Goal: Task Accomplishment & Management: Use online tool/utility

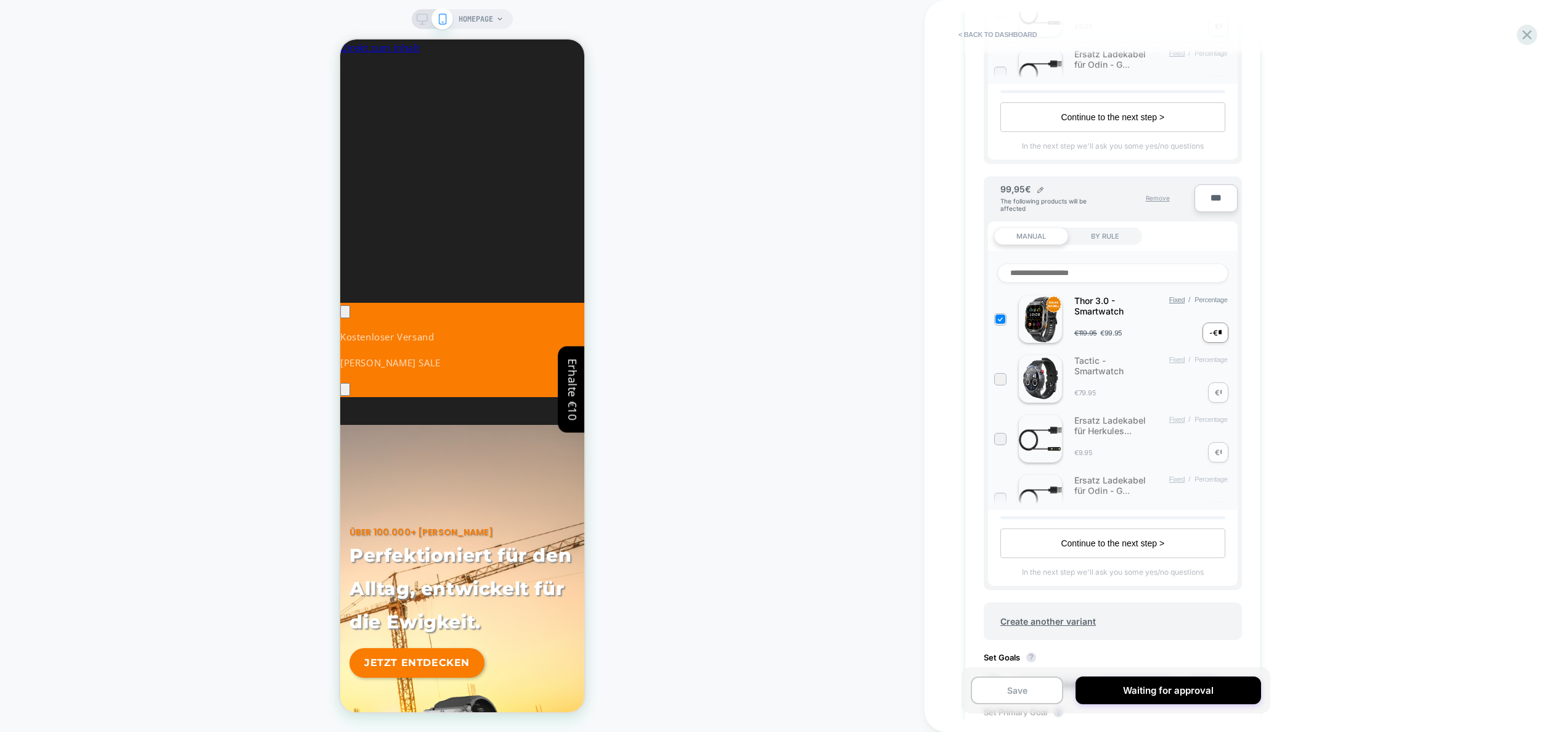
scroll to position [900, 0]
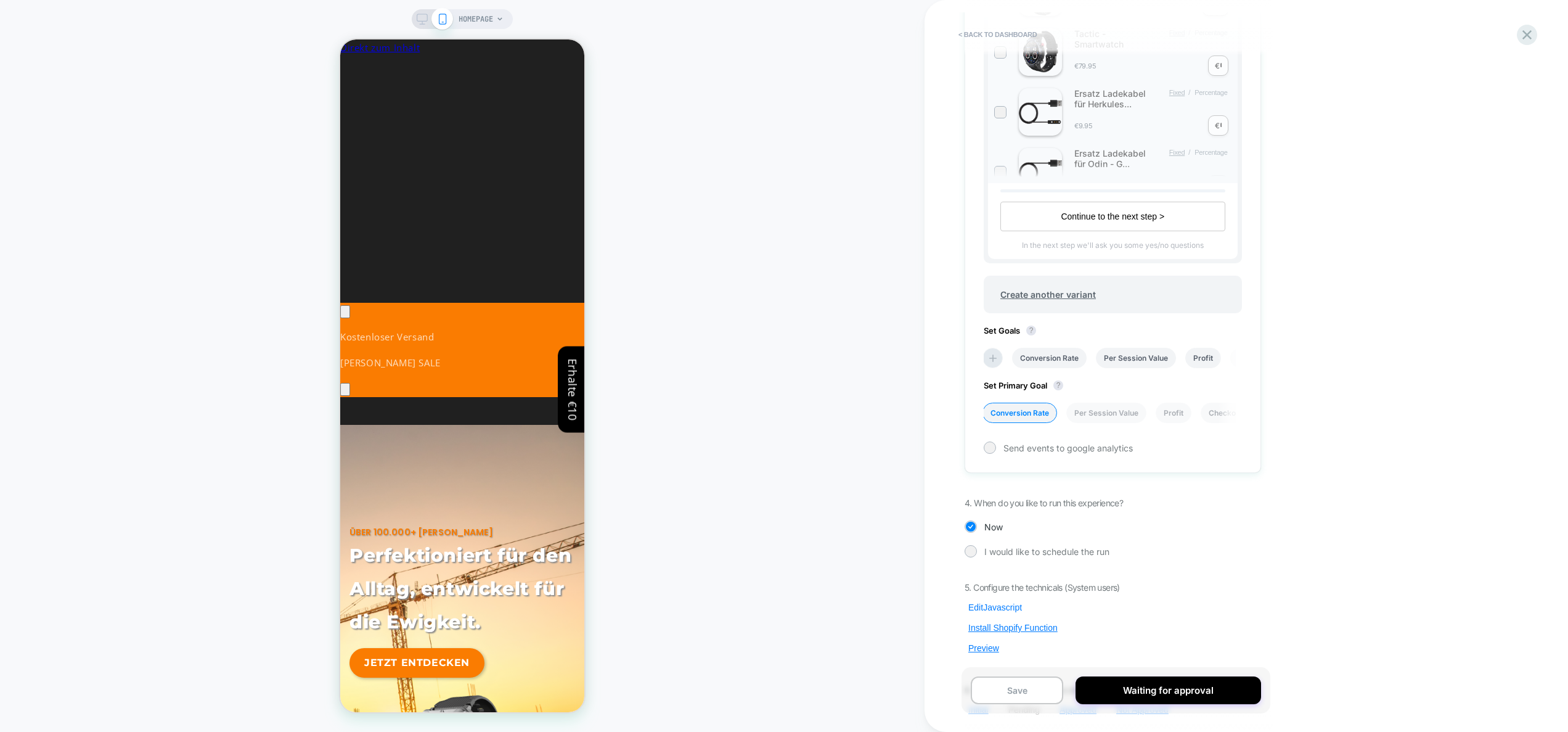
click at [1000, 606] on button "Edit Javascript" at bounding box center [995, 607] width 61 height 11
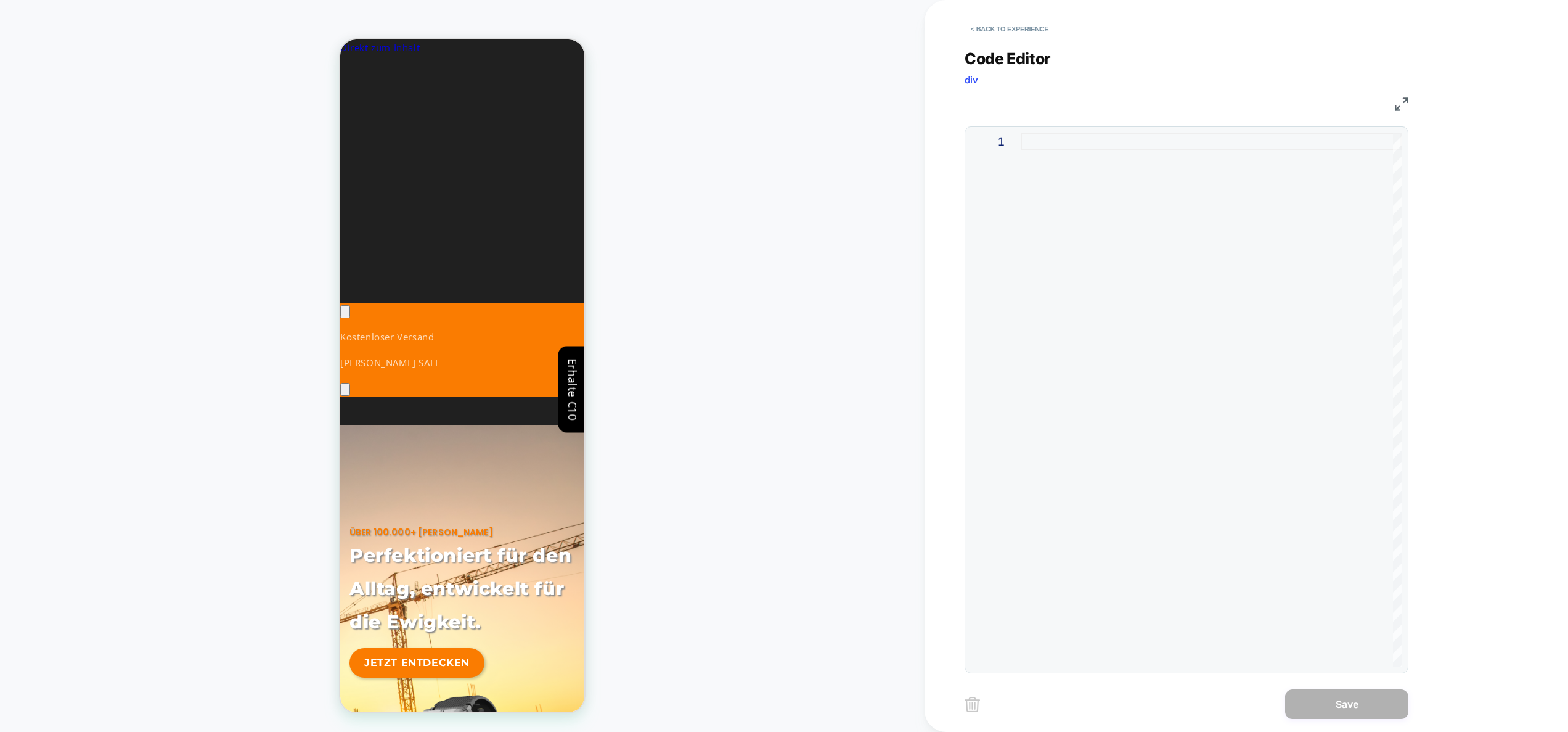
scroll to position [0, 0]
click at [1109, 205] on div at bounding box center [1212, 400] width 381 height 534
type textarea "*****"
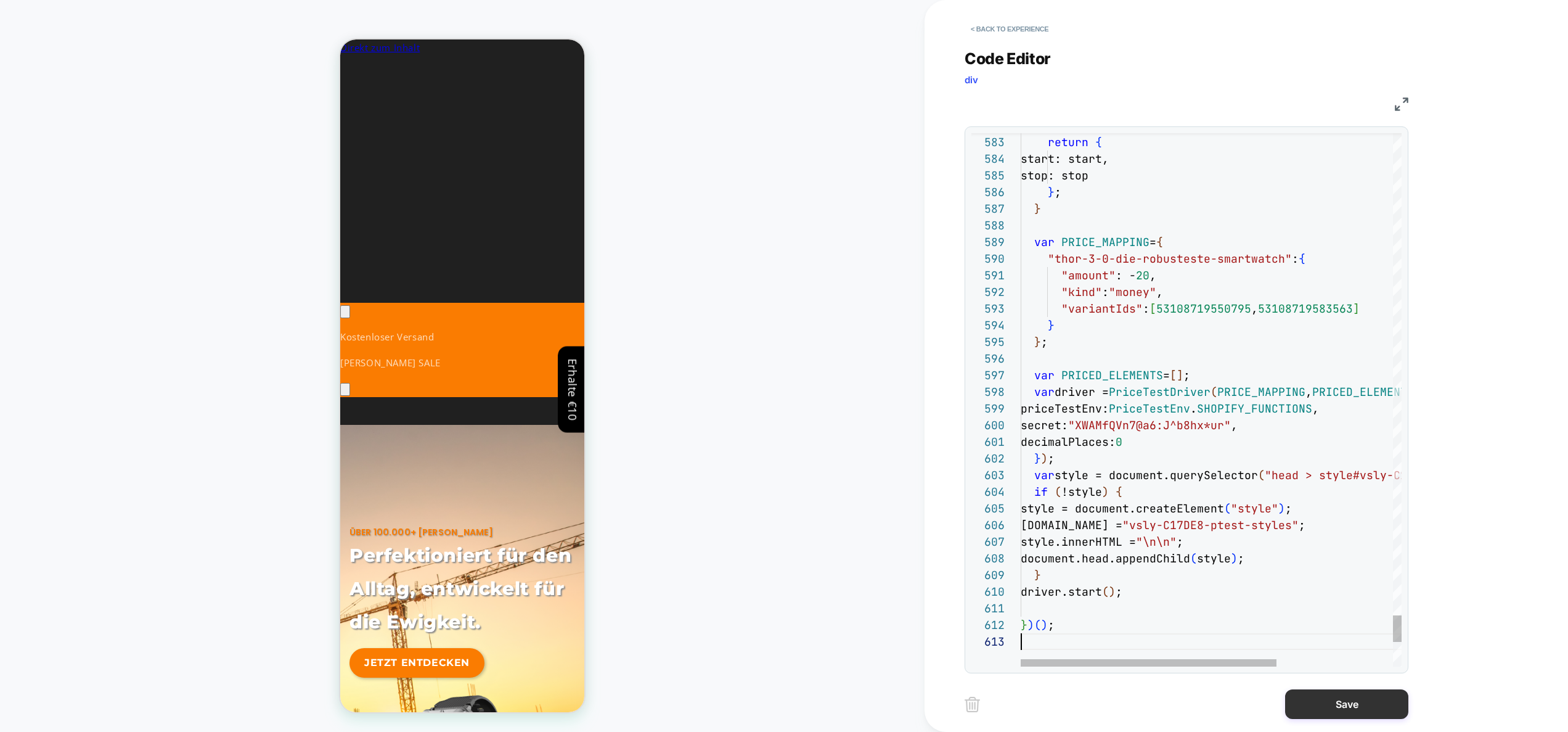
click at [1306, 697] on button "Save" at bounding box center [1347, 704] width 123 height 30
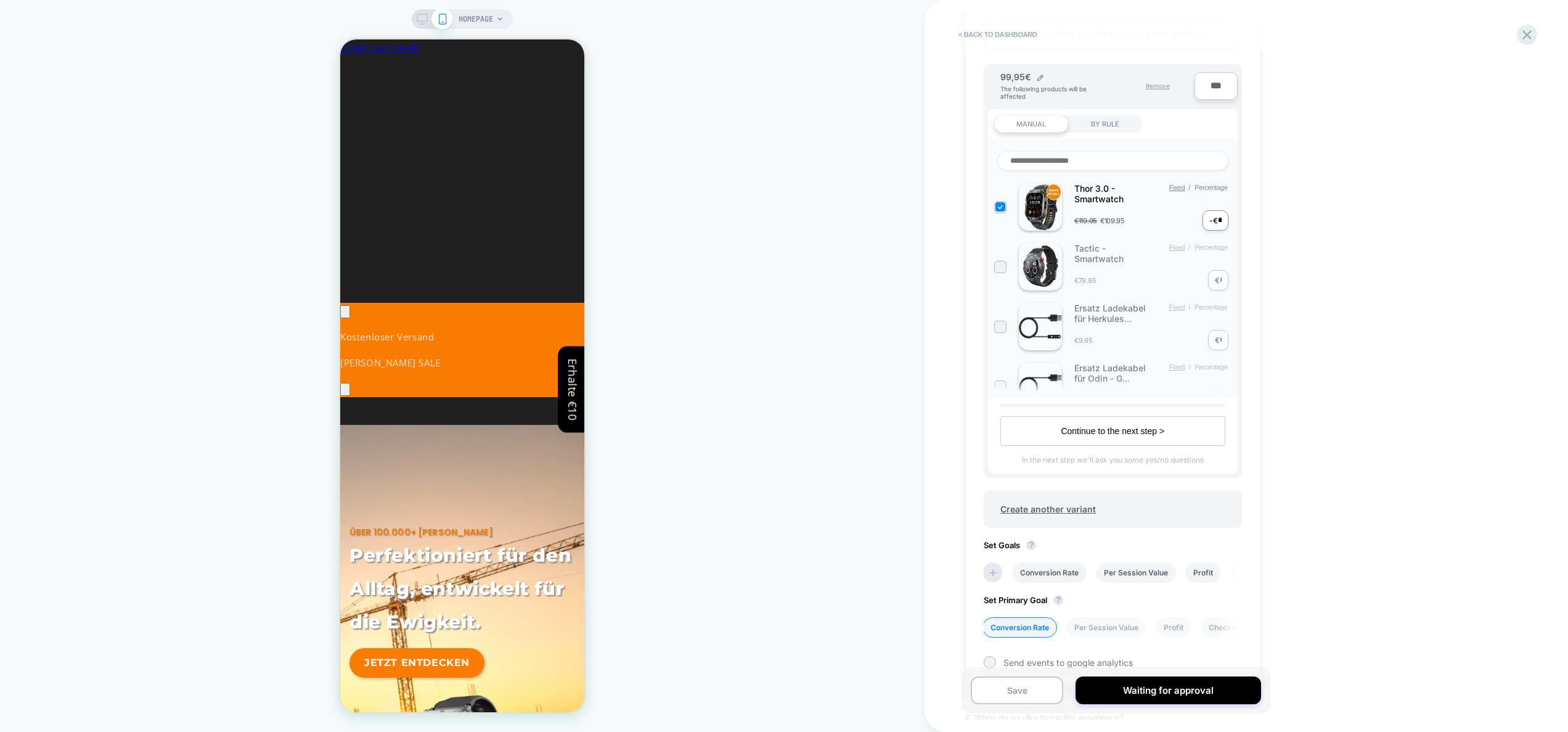
scroll to position [963, 0]
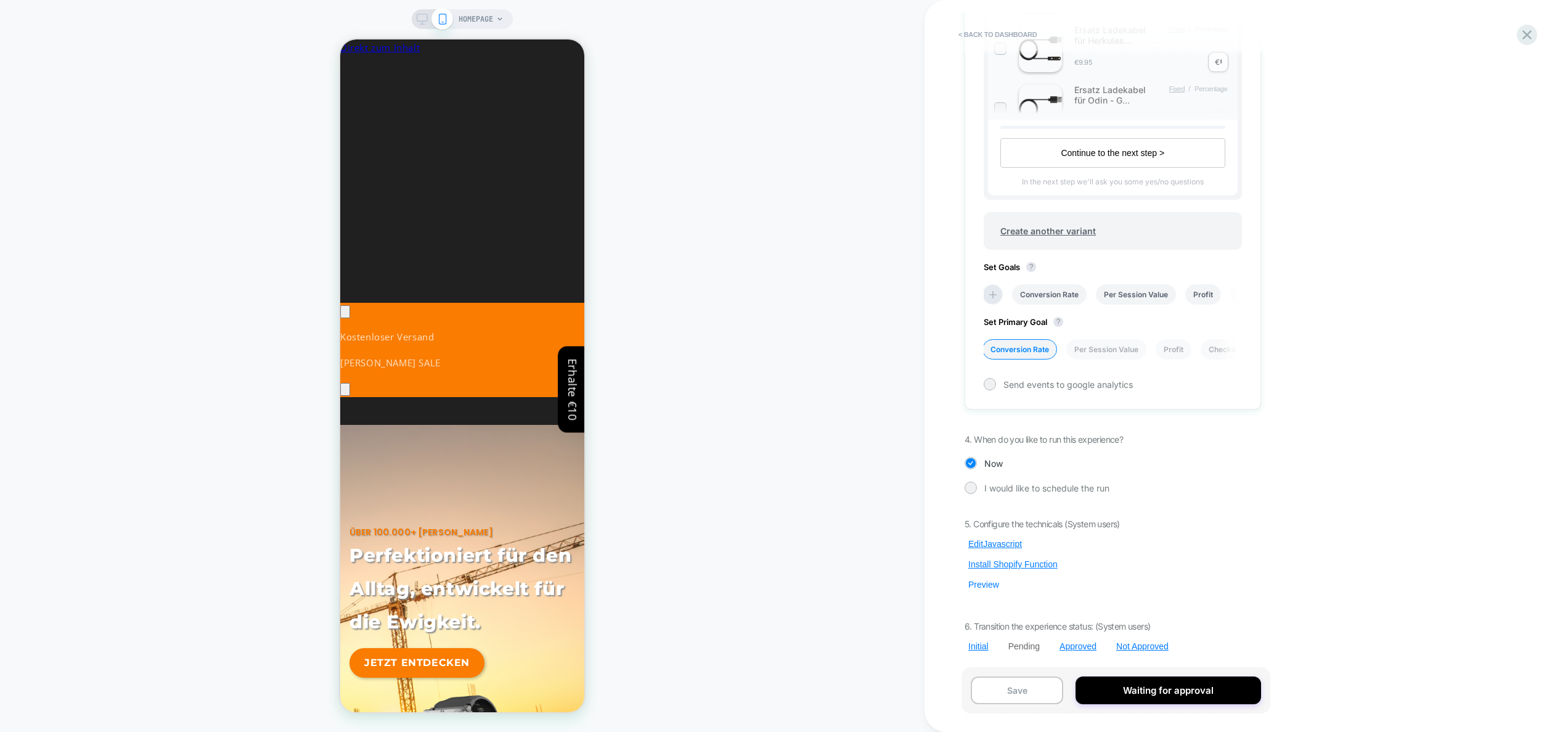
click at [992, 584] on button "Preview" at bounding box center [984, 584] width 38 height 11
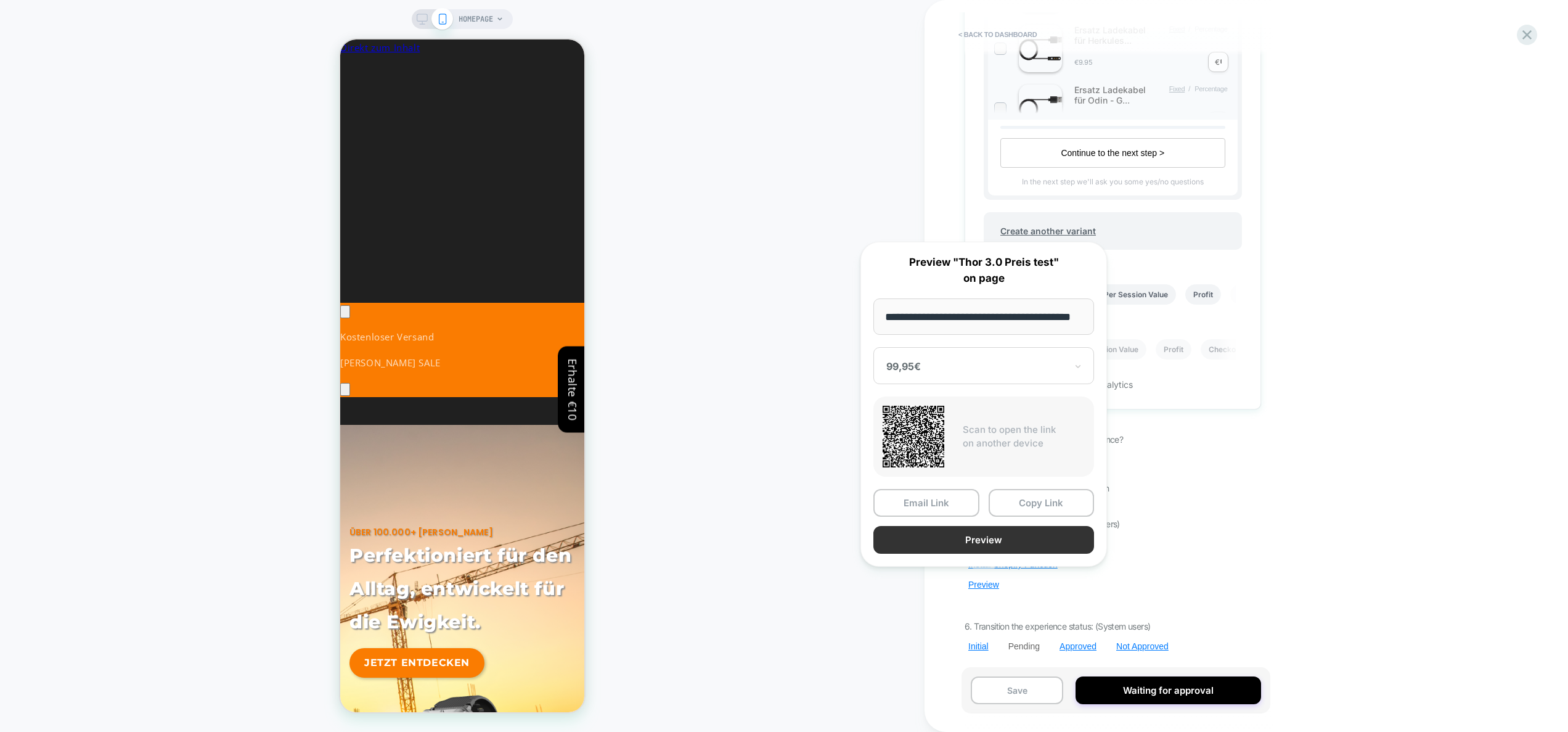
scroll to position [0, 0]
click at [1019, 545] on button "Preview" at bounding box center [985, 540] width 221 height 28
drag, startPoint x: 1283, startPoint y: 511, endPoint x: 1156, endPoint y: 543, distance: 131.0
click at [1283, 511] on div "< back to dashboard Pending Thor 3.0 Preis test Click to edit experience detail…" at bounding box center [1196, 366] width 543 height 732
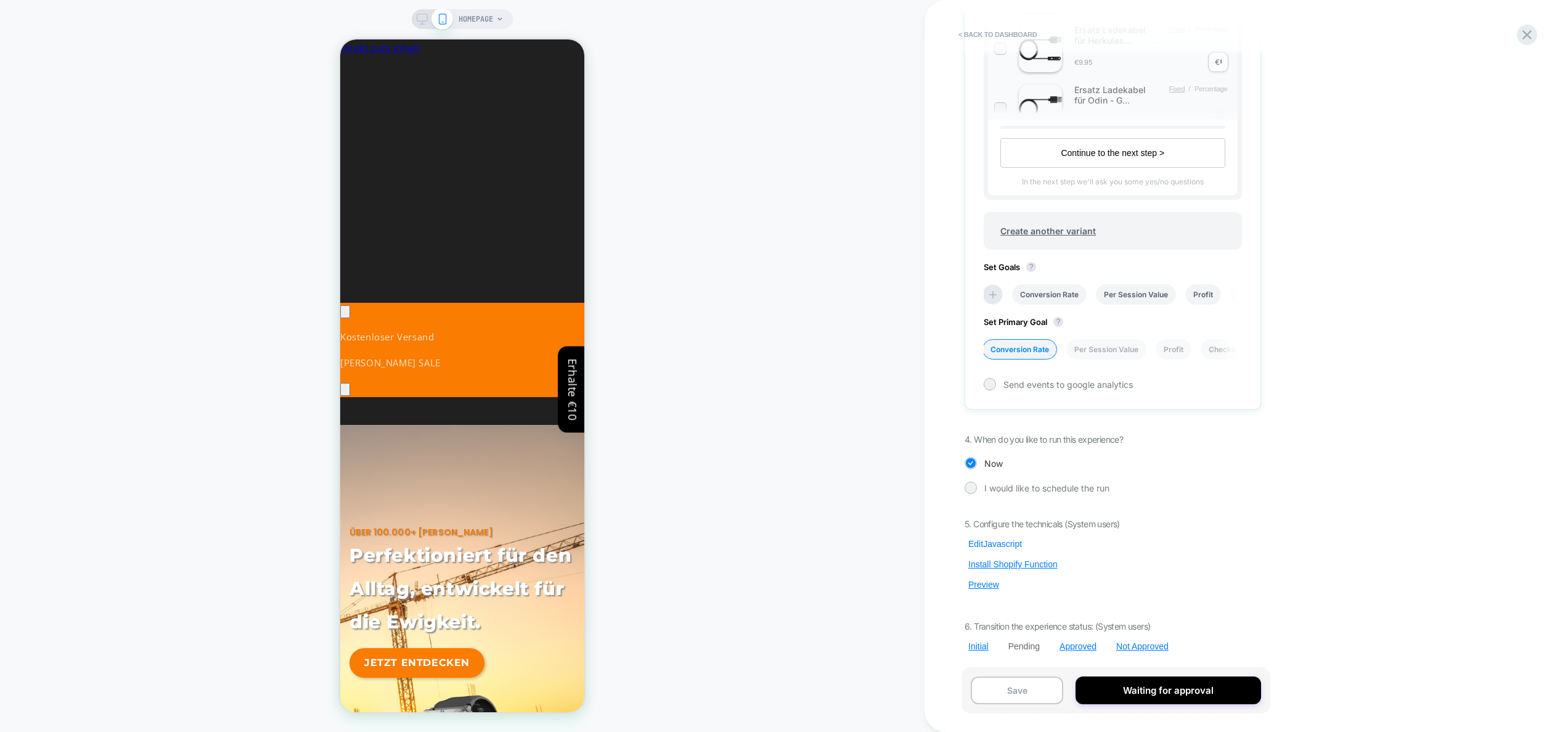
click at [999, 546] on button "Edit Javascript" at bounding box center [995, 544] width 61 height 11
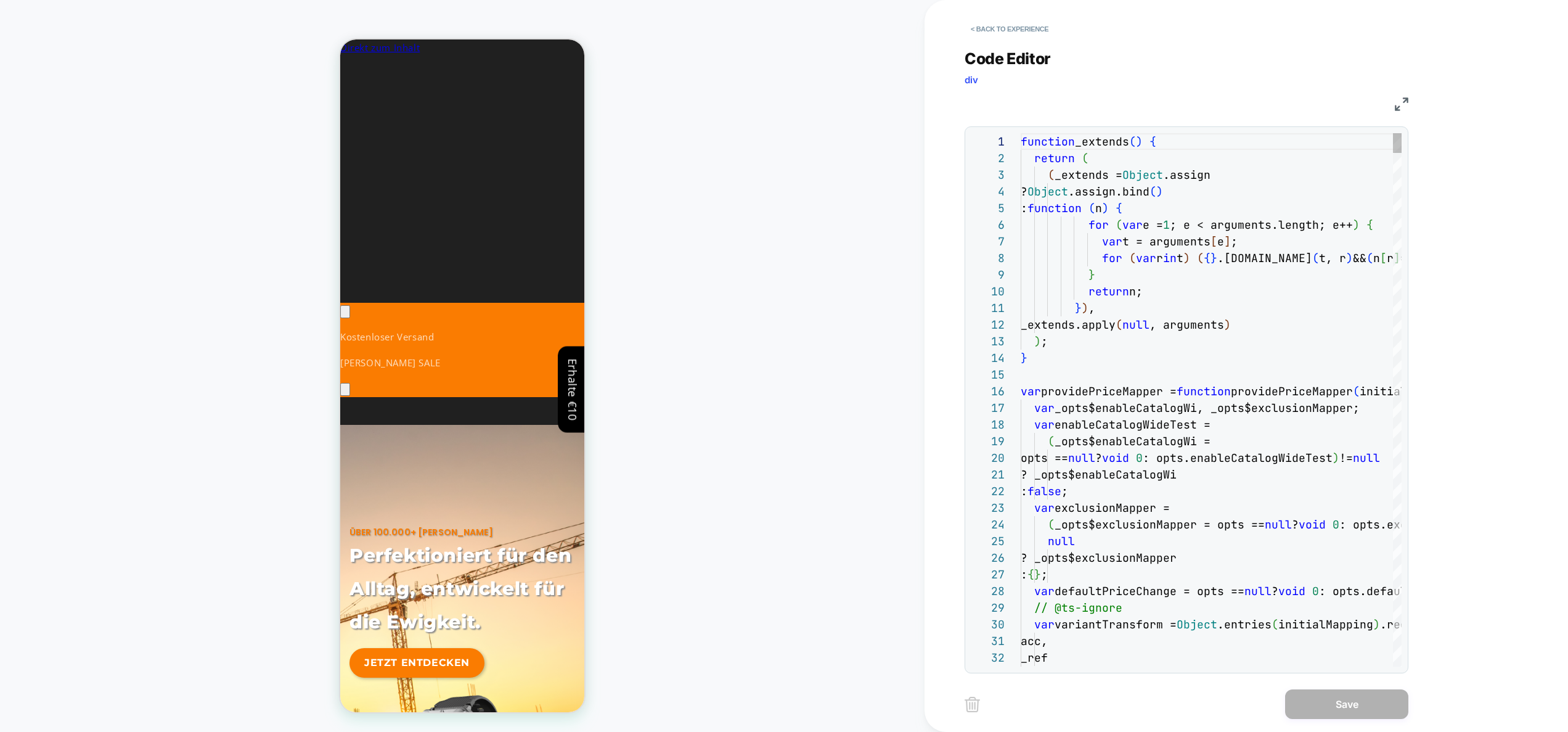
scroll to position [50, 7]
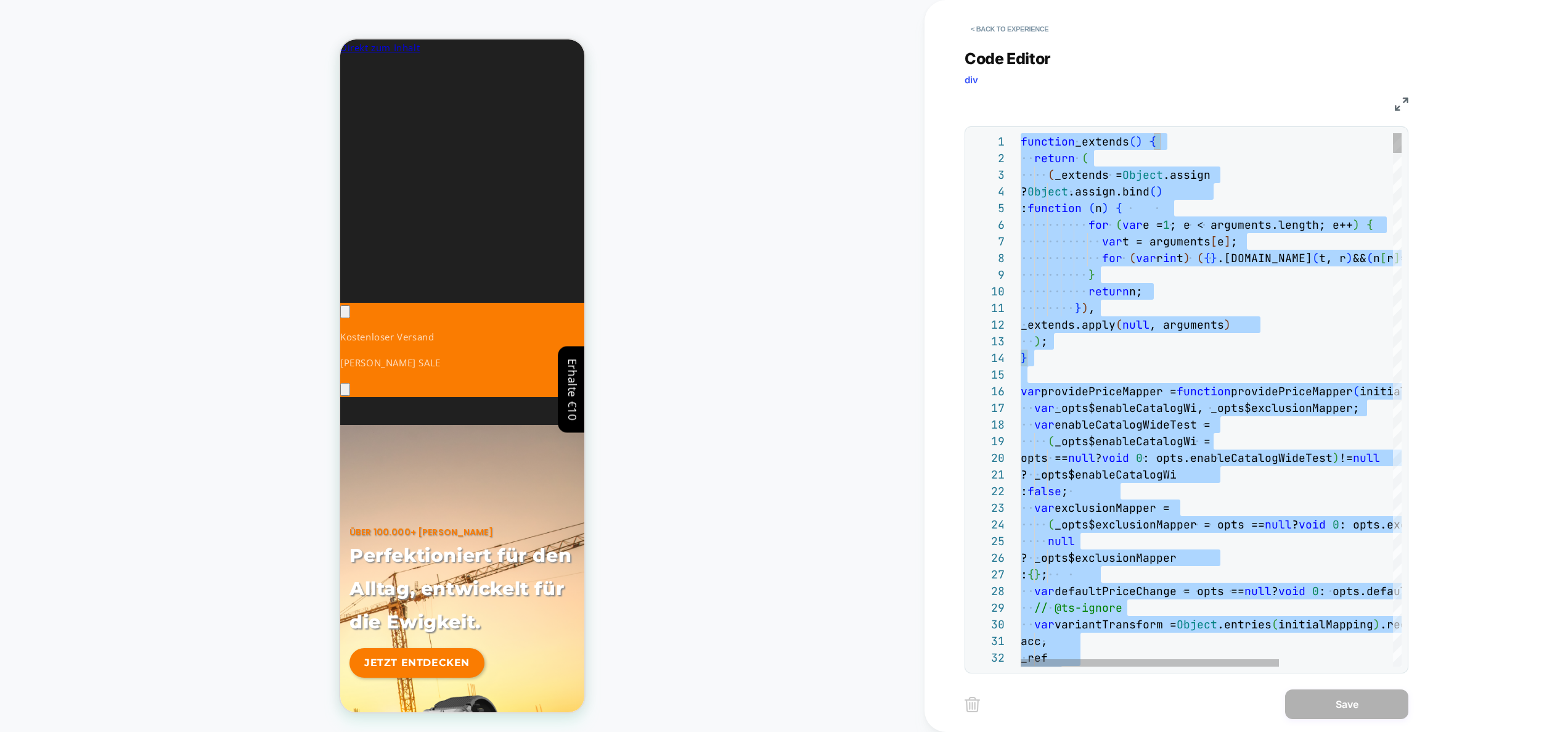
type textarea "*****"
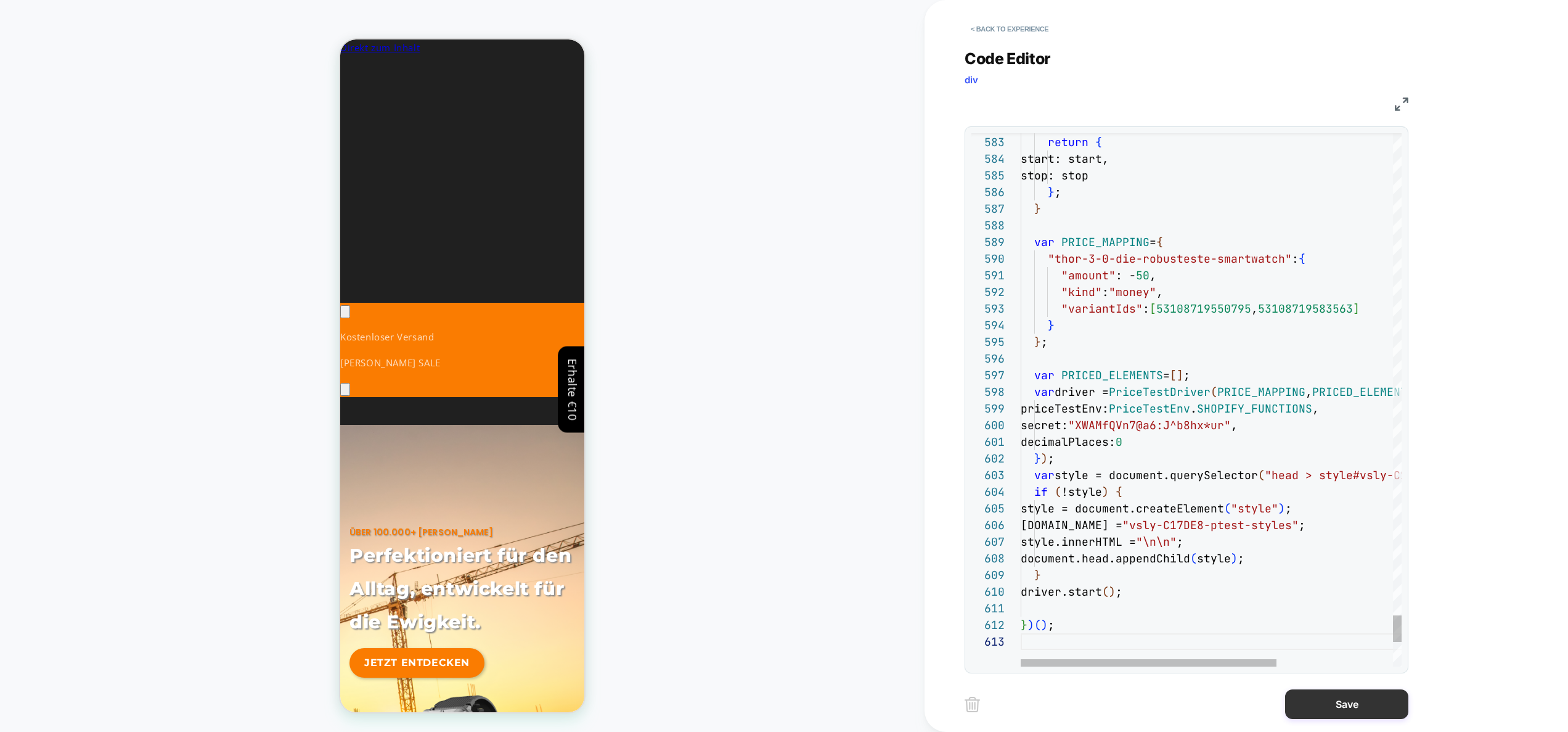
click at [1343, 706] on button "Save" at bounding box center [1347, 704] width 123 height 30
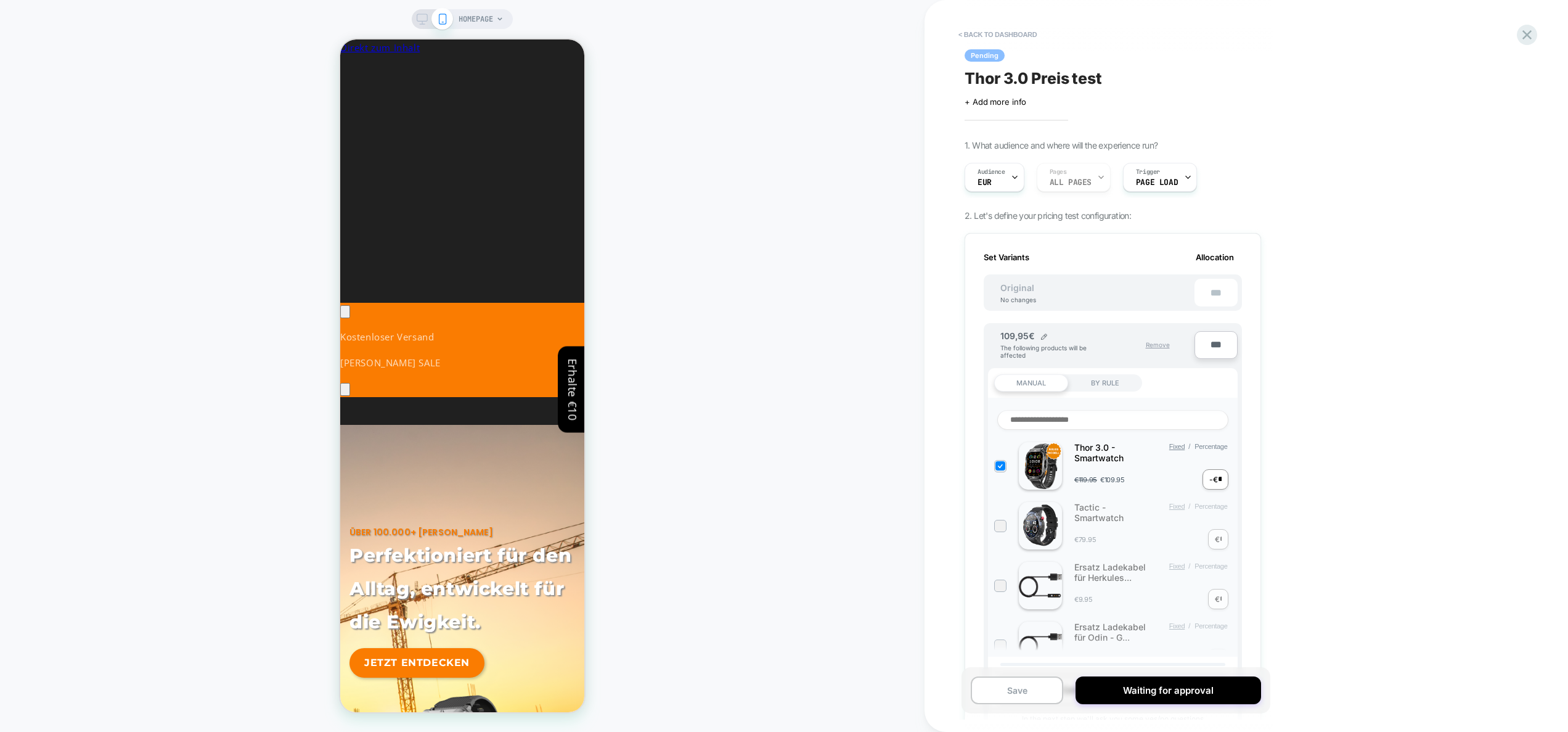
scroll to position [963, 0]
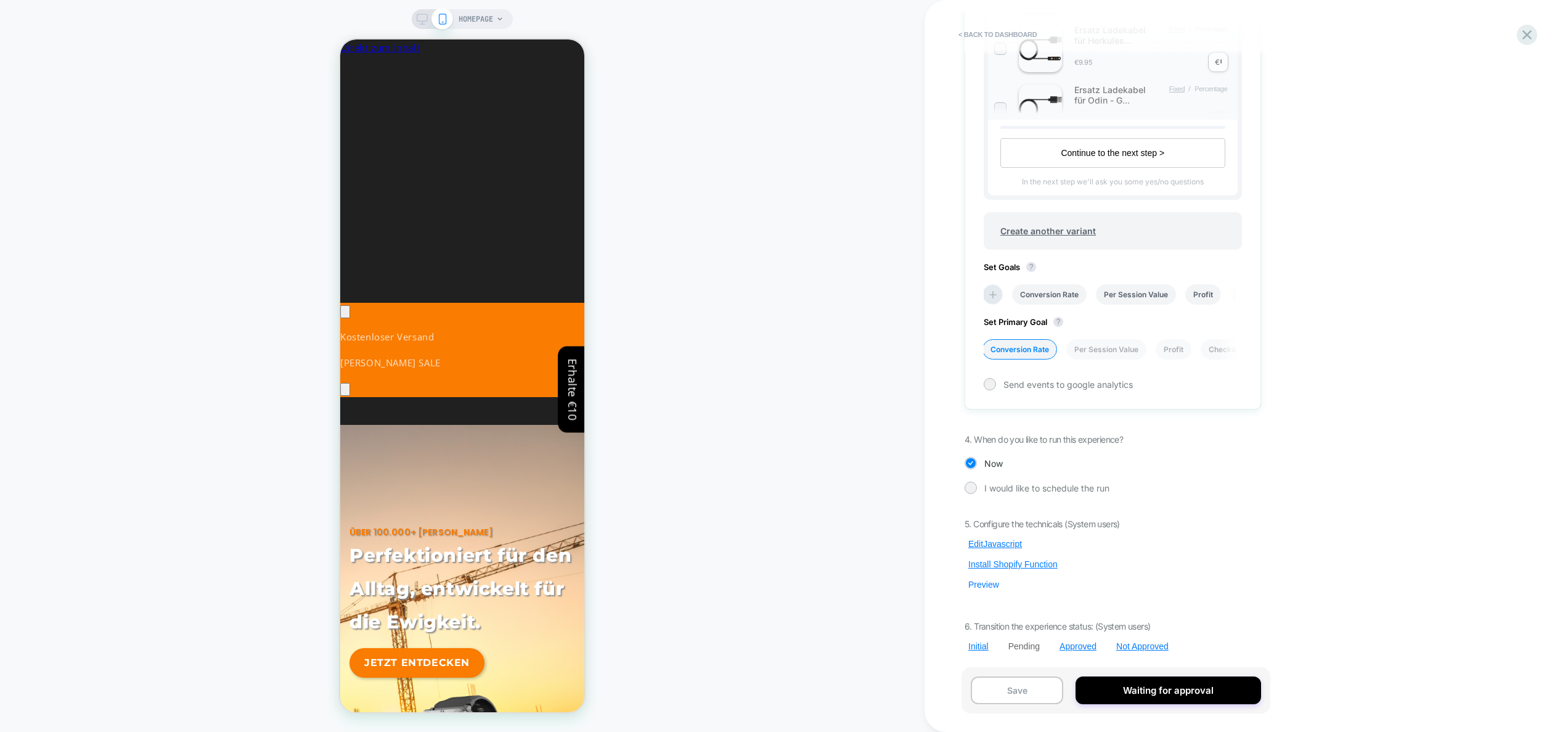
click at [985, 587] on button "Preview" at bounding box center [984, 584] width 38 height 11
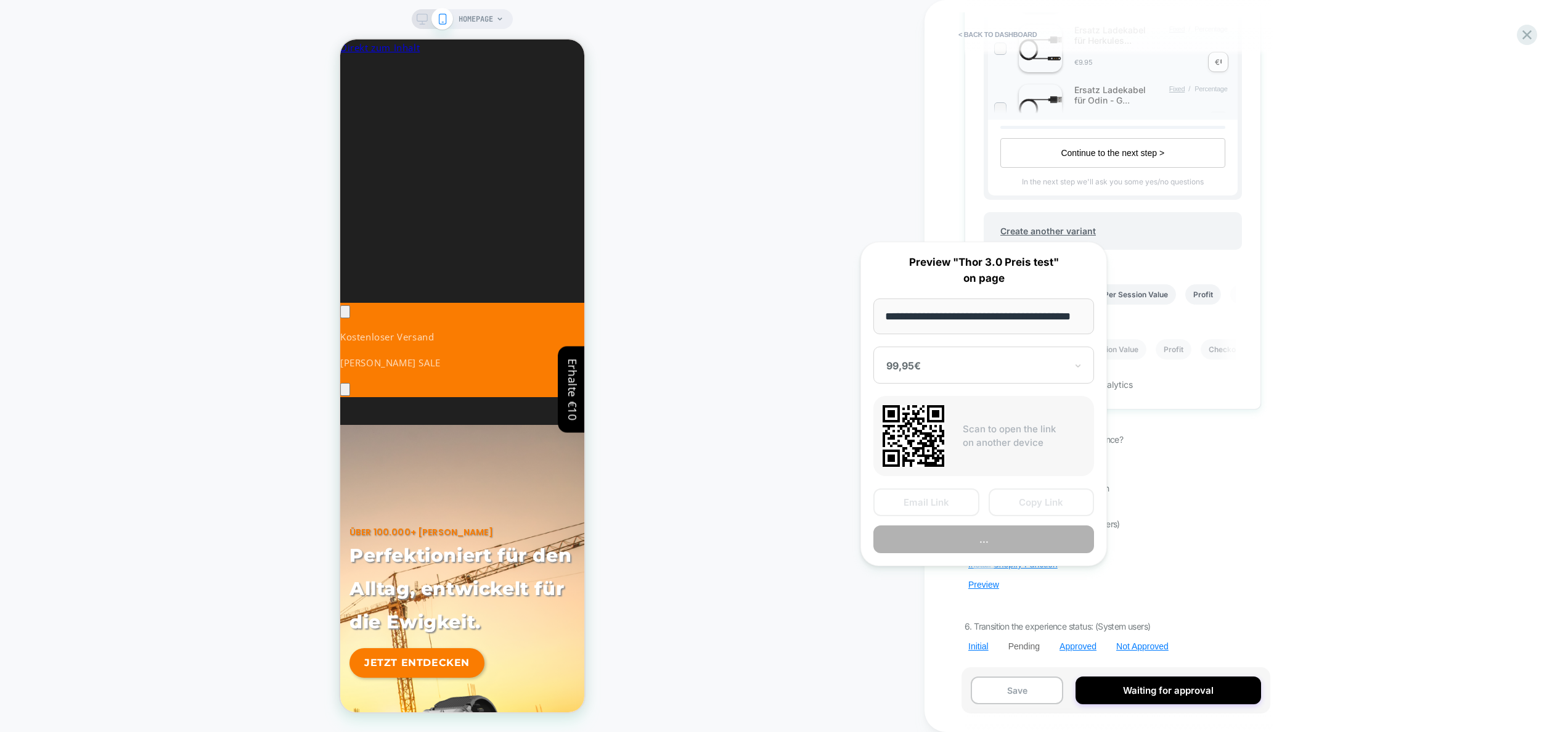
scroll to position [0, 29]
click at [1039, 505] on button "Copy Link" at bounding box center [1041, 503] width 107 height 28
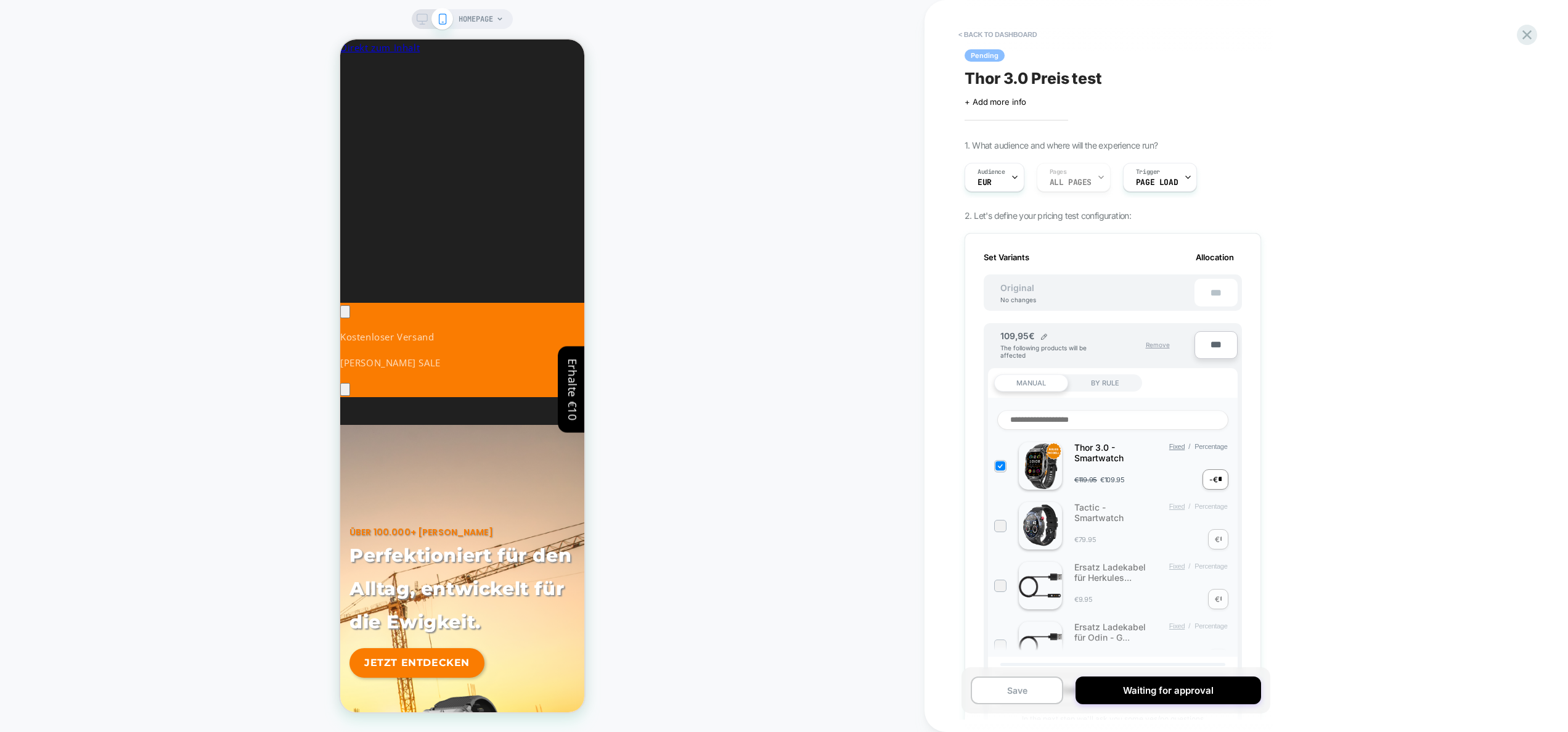
scroll to position [0, 226]
drag, startPoint x: 1126, startPoint y: 461, endPoint x: 1077, endPoint y: 449, distance: 50.4
click at [1077, 449] on div "Thor 3.0 - Smartwatch" at bounding box center [1113, 452] width 79 height 21
click at [1078, 424] on input at bounding box center [1113, 420] width 231 height 20
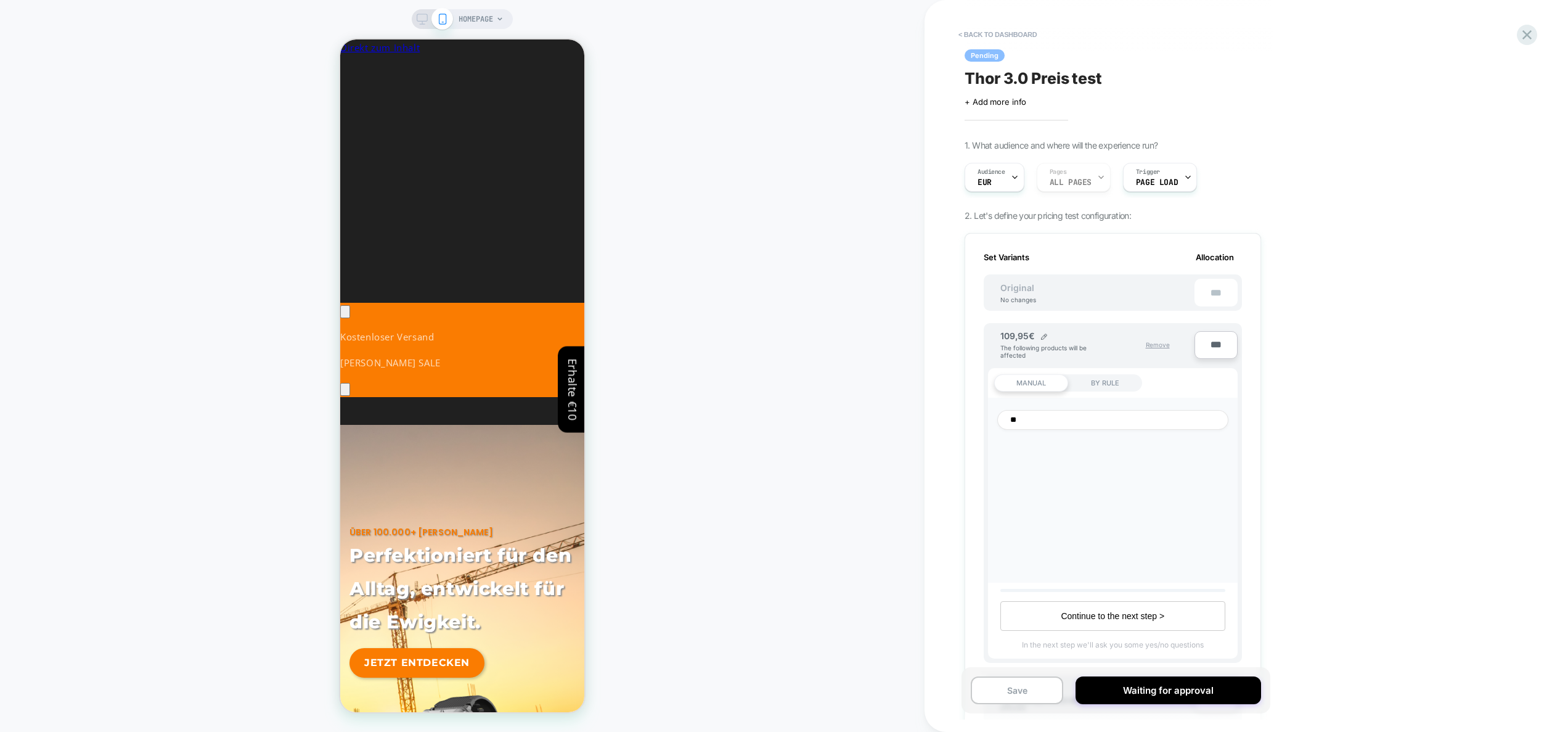
type input "*"
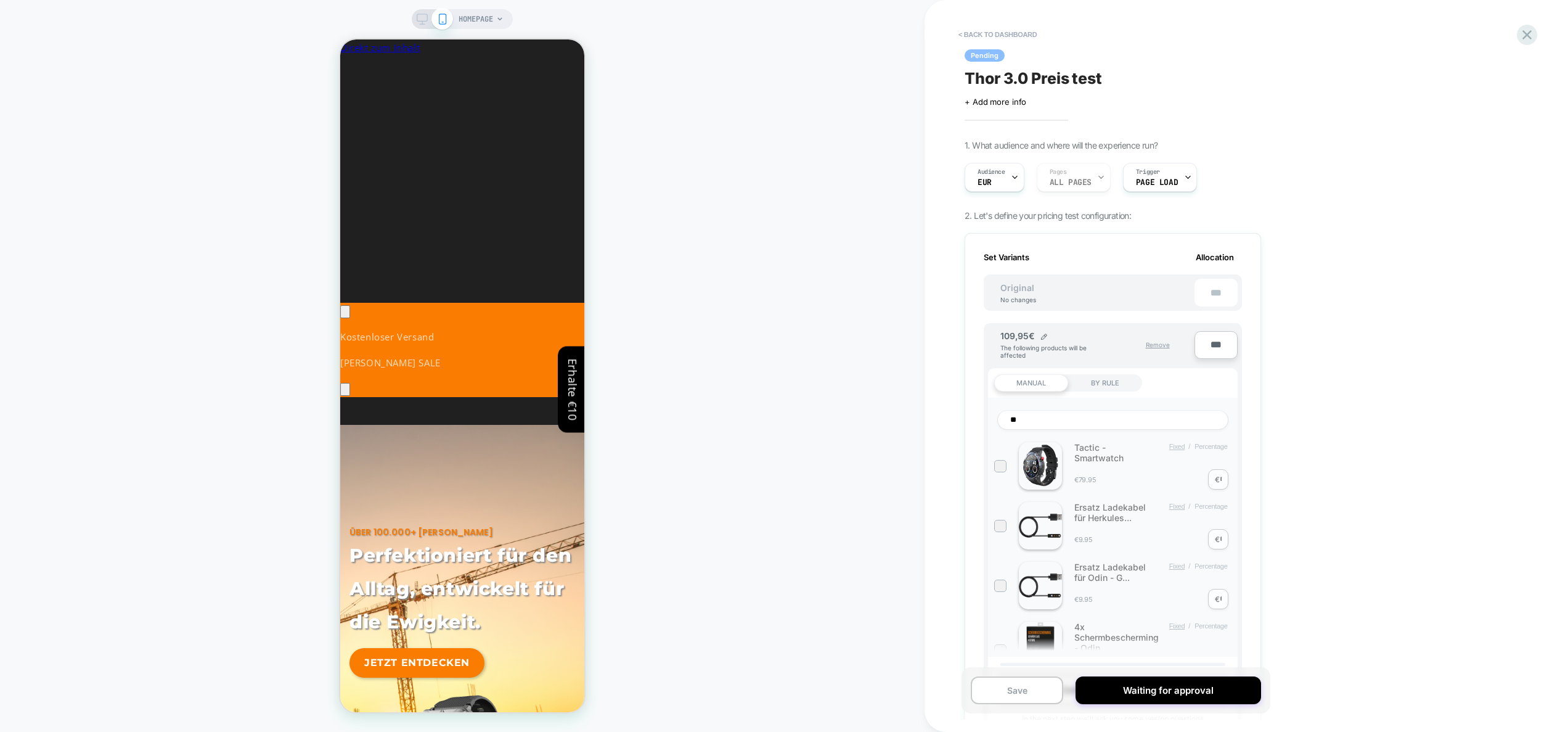
type input "*"
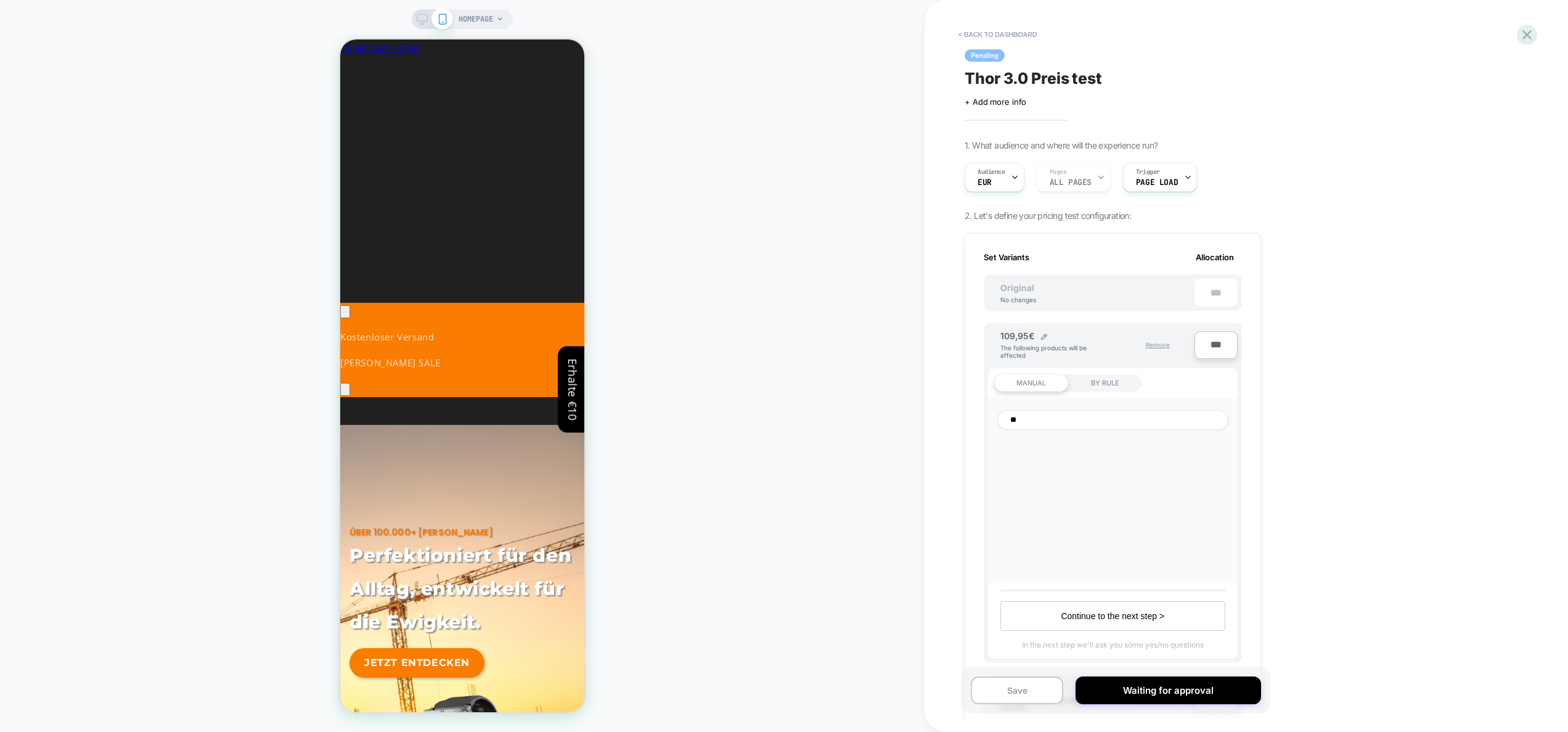
scroll to position [0, 184]
type input "****"
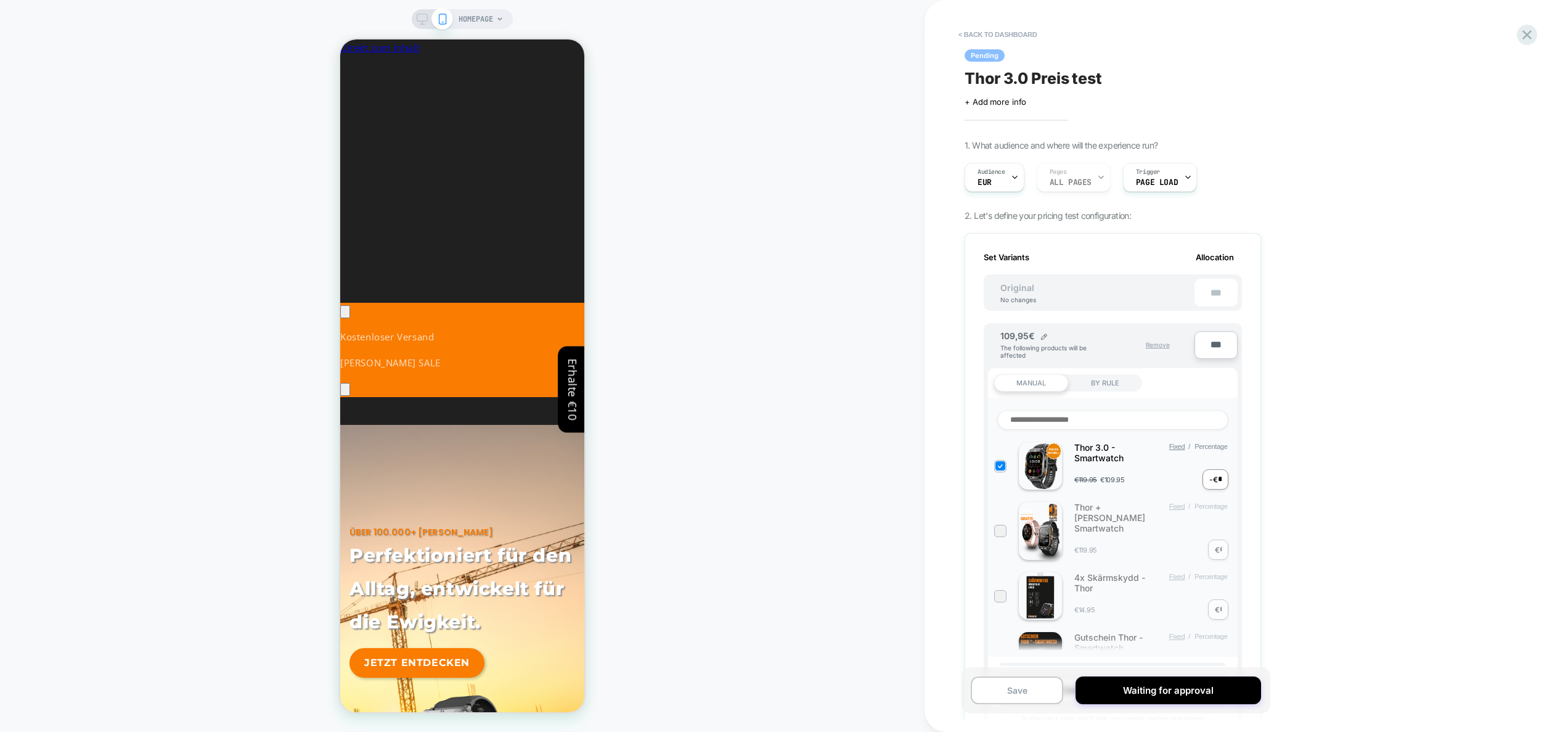
drag, startPoint x: 1114, startPoint y: 459, endPoint x: 1100, endPoint y: 457, distance: 14.1
click at [1100, 457] on div "Thor 3.0 - Smartwatch" at bounding box center [1113, 452] width 79 height 21
click at [485, 18] on span "HOMEPAGE" at bounding box center [476, 19] width 35 height 20
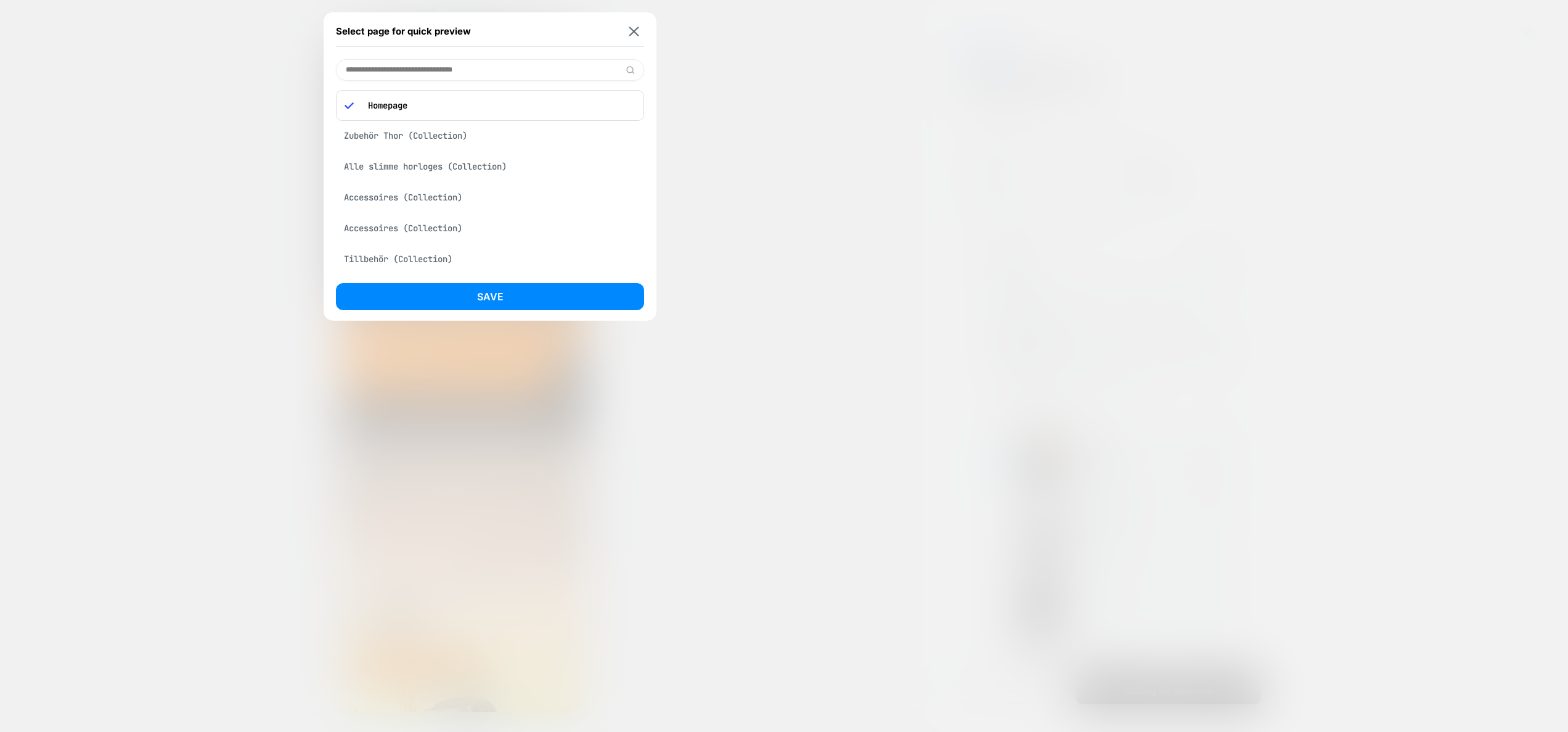
click at [435, 60] on input at bounding box center [491, 70] width 309 height 22
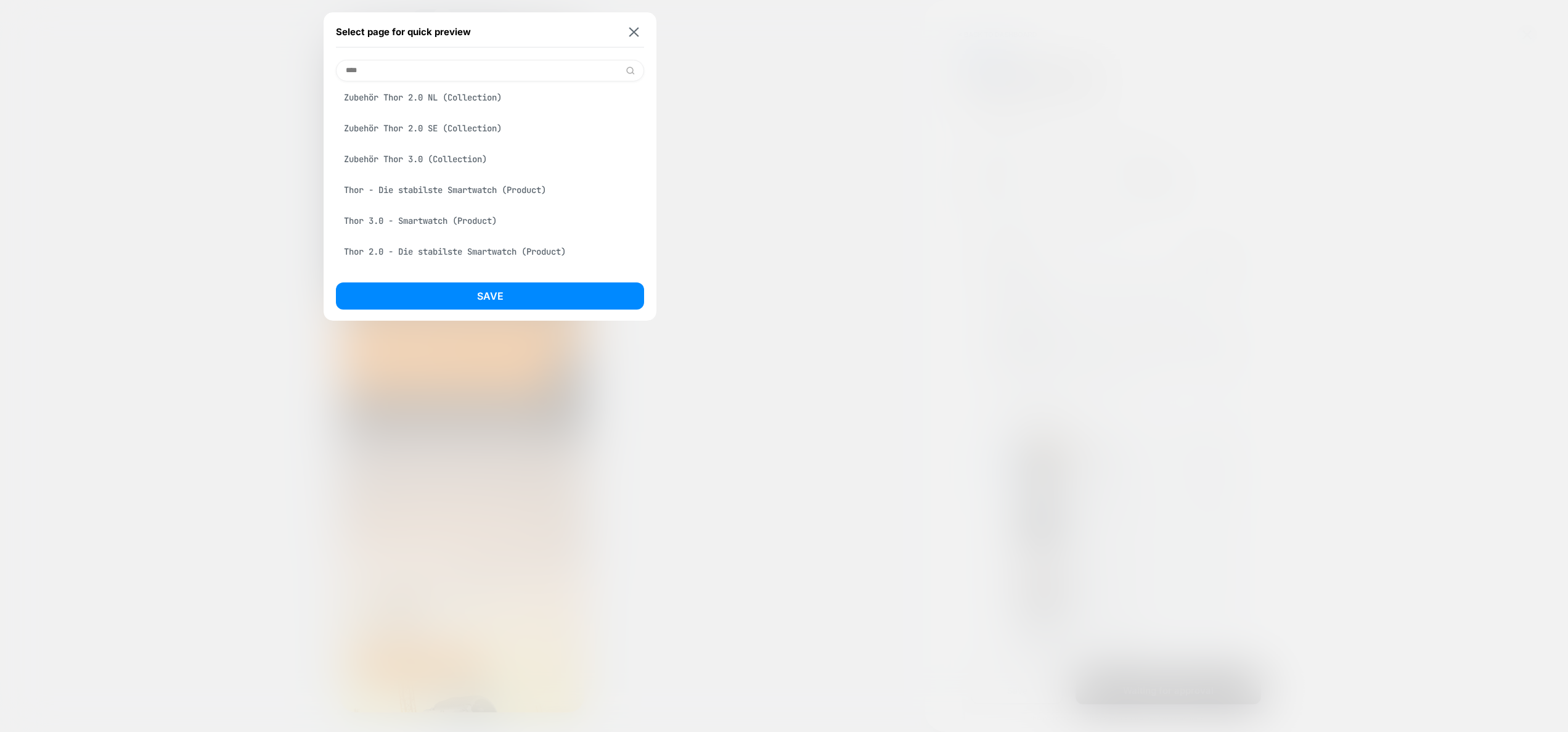
scroll to position [0, 184]
type input "****"
click at [637, 32] on img at bounding box center [634, 31] width 10 height 9
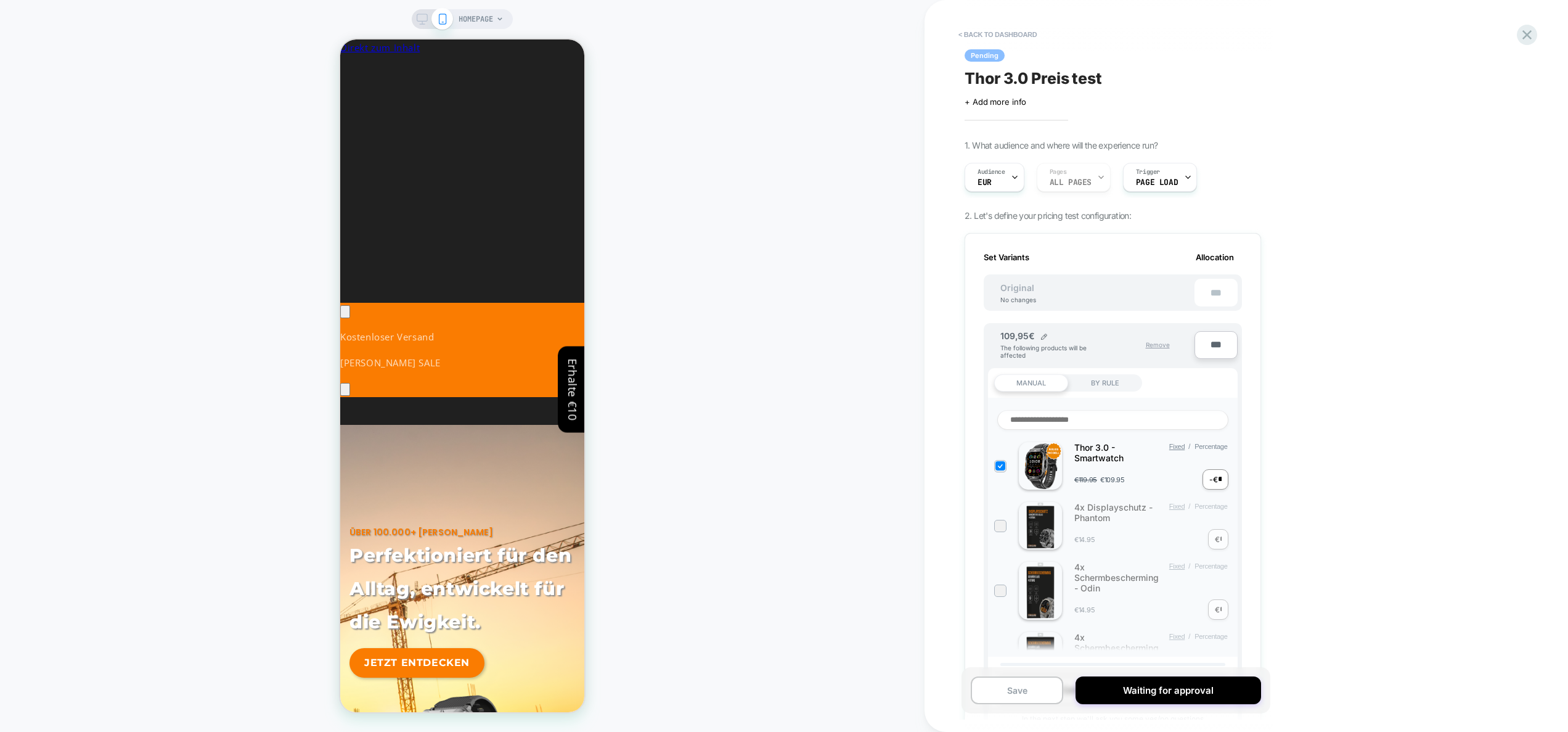
click at [471, 19] on span "HOMEPAGE" at bounding box center [476, 19] width 35 height 20
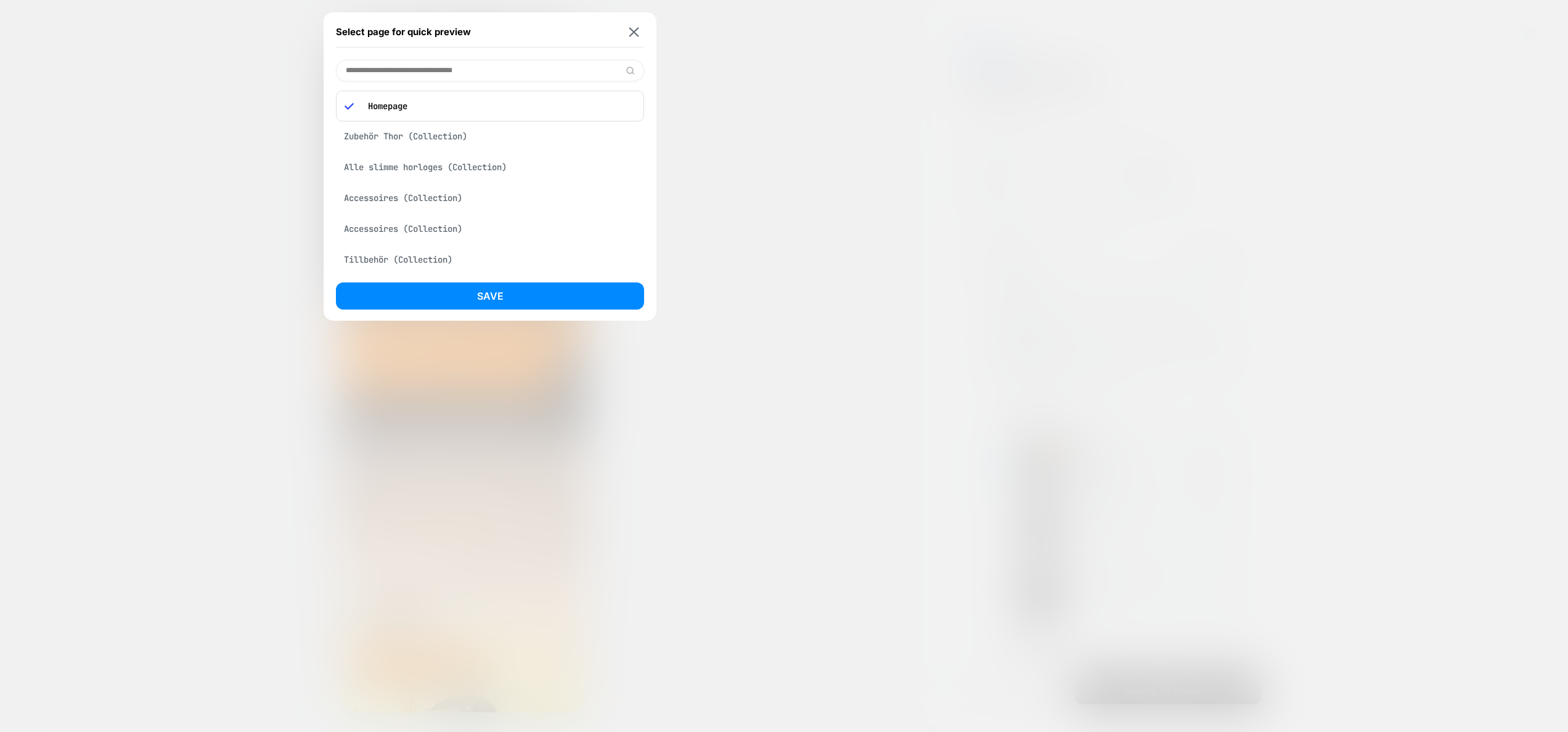
click at [440, 68] on input at bounding box center [491, 71] width 309 height 22
type input "********"
click at [439, 125] on div "Thor 3.0 - Smartwatch (Product)" at bounding box center [491, 133] width 309 height 24
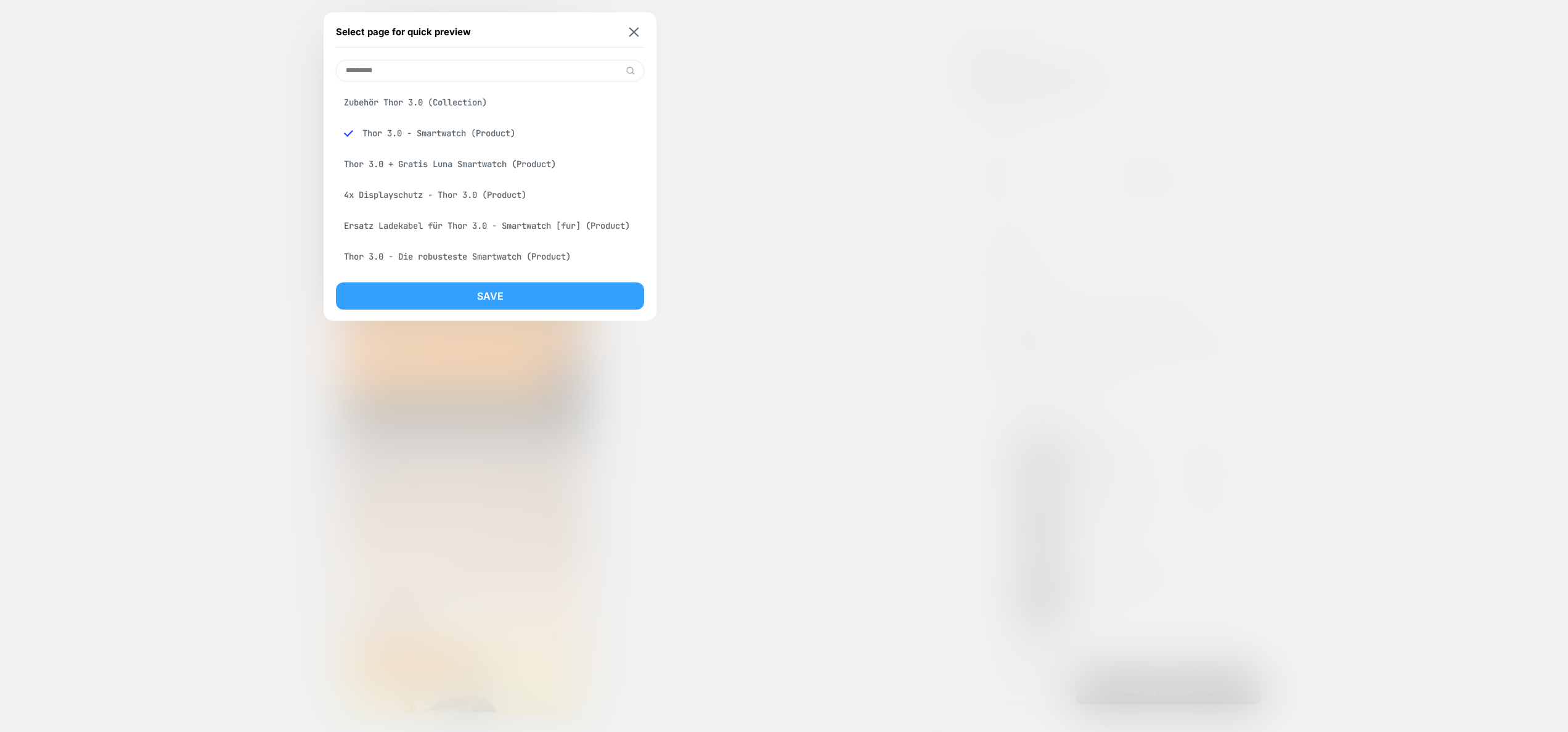
click at [523, 302] on button "Save" at bounding box center [491, 296] width 309 height 27
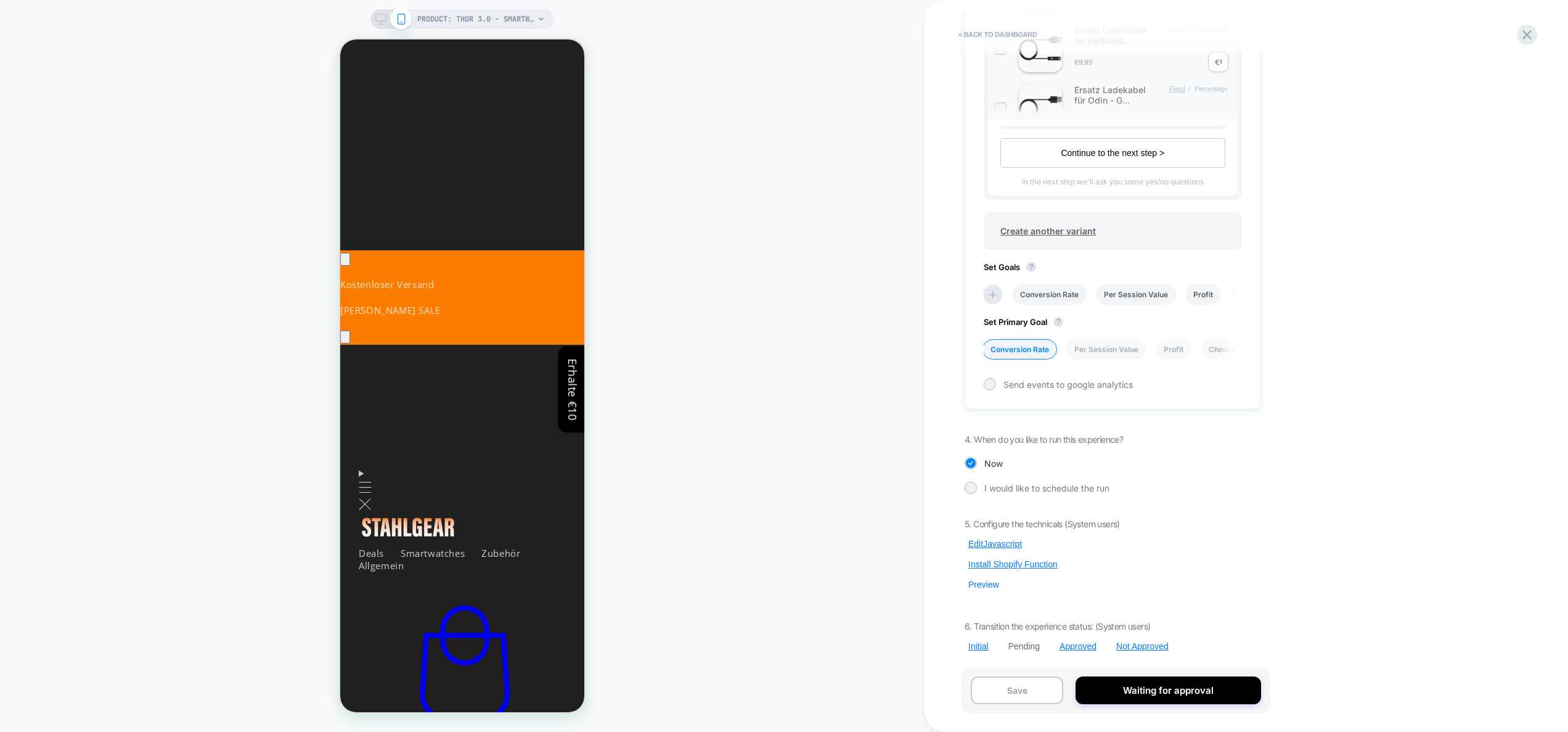
click at [986, 586] on button "Preview" at bounding box center [984, 584] width 38 height 11
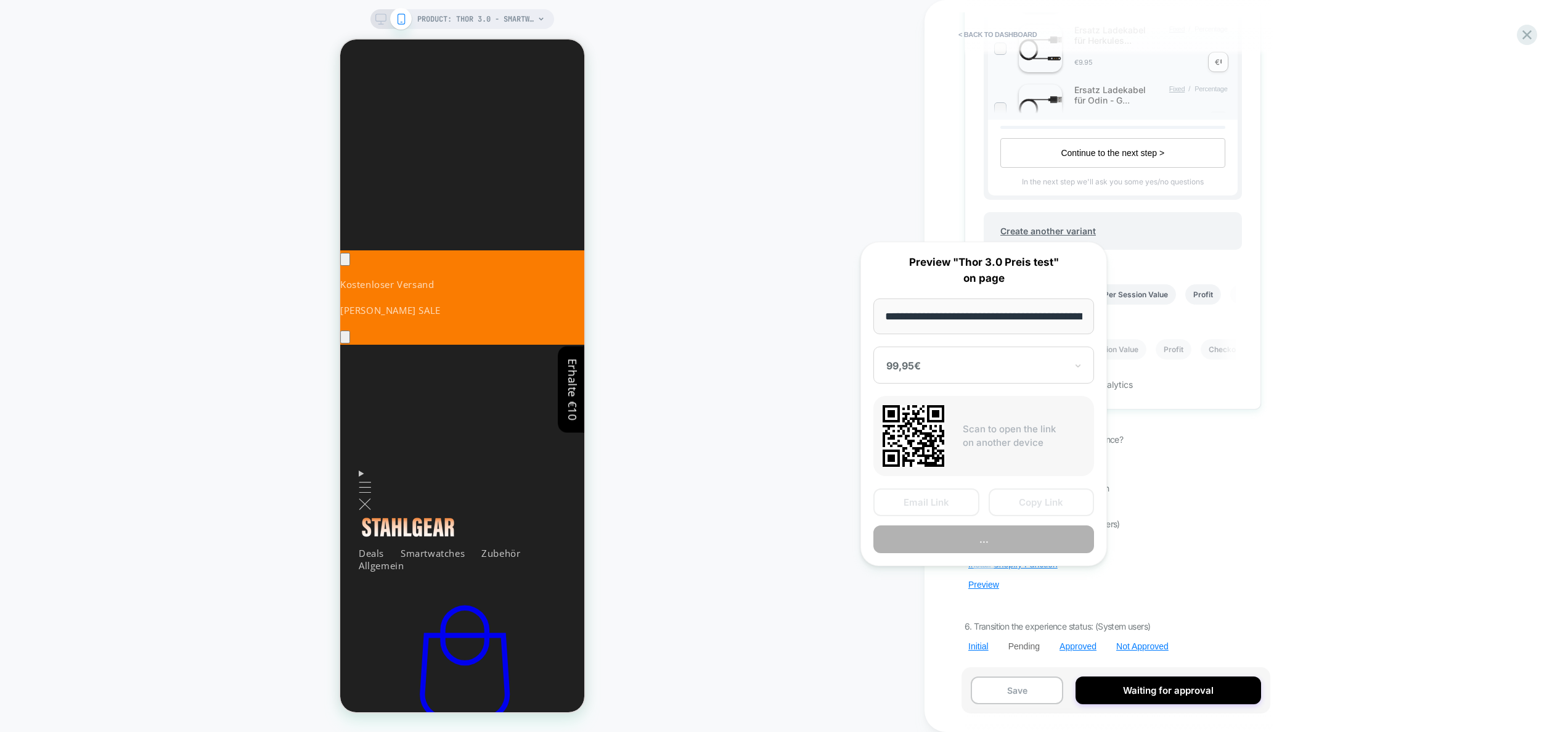
scroll to position [0, 174]
click at [1007, 539] on button "Preview" at bounding box center [985, 540] width 221 height 28
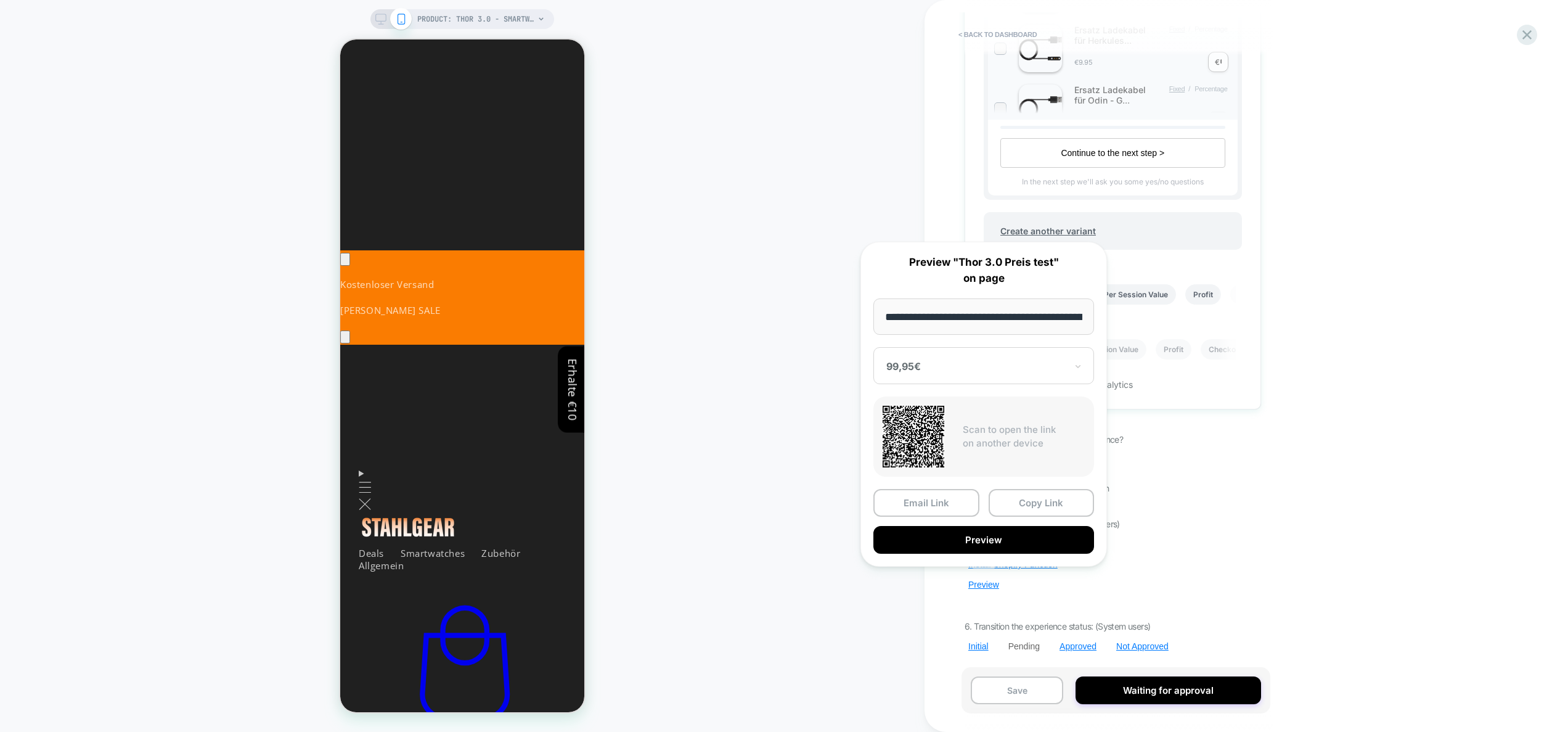
scroll to position [0, 677]
click at [794, 249] on div "PRODUCT: Thor 3.0 - Smartwatch PRODUCT: Thor 3.0 - Smartwatch" at bounding box center [462, 366] width 925 height 707
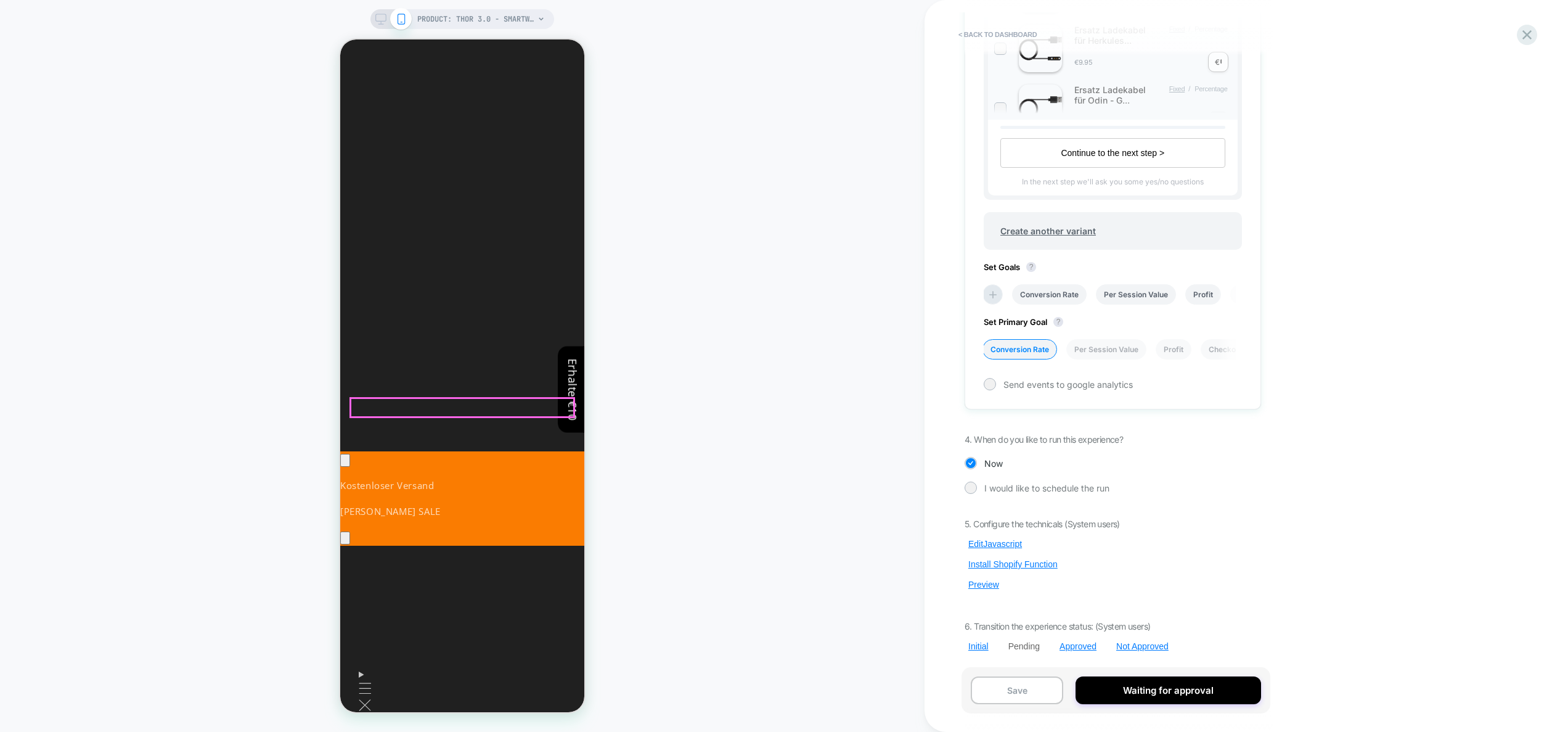
scroll to position [0, 0]
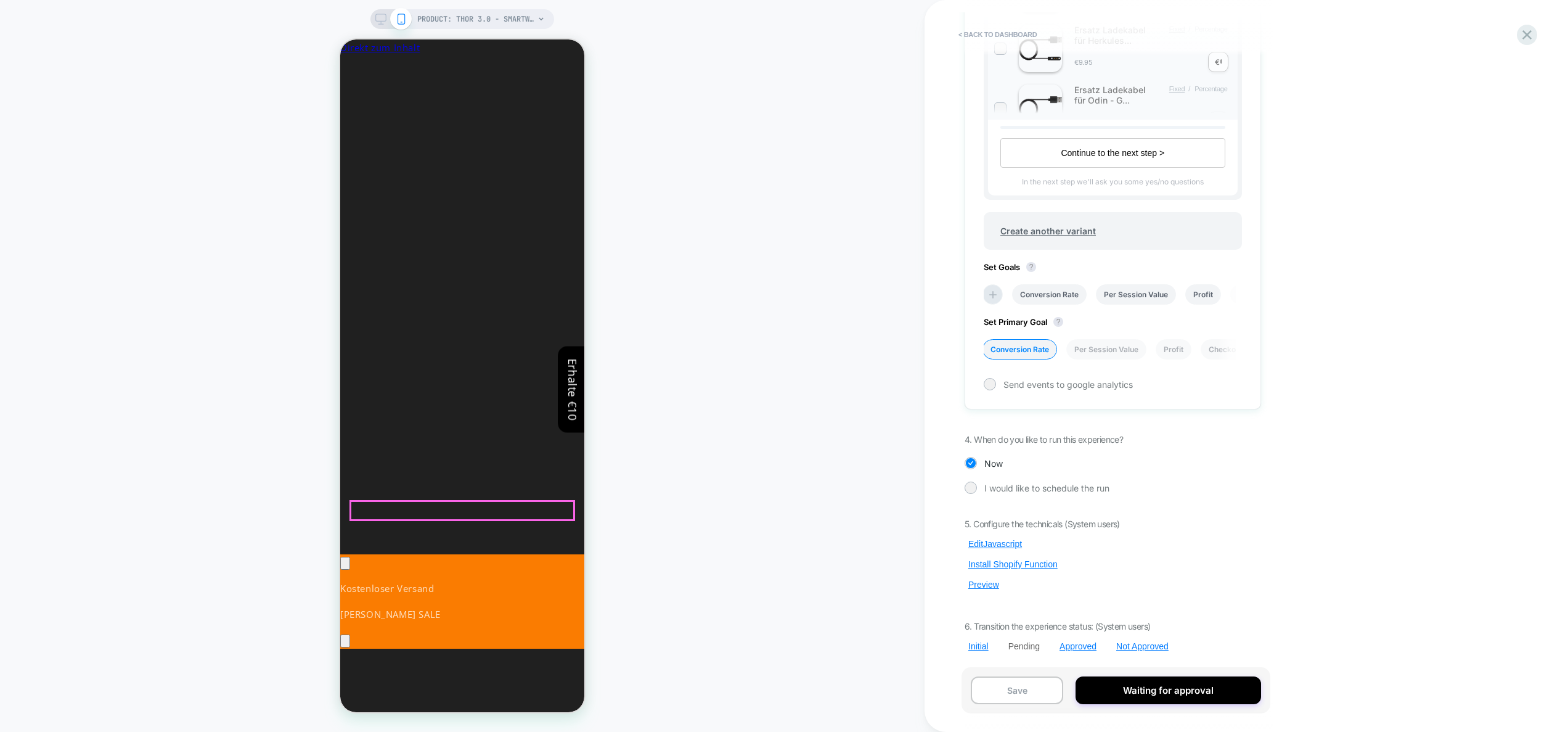
drag, startPoint x: 564, startPoint y: 509, endPoint x: 350, endPoint y: 506, distance: 214.0
click at [988, 588] on button "Preview" at bounding box center [984, 584] width 38 height 11
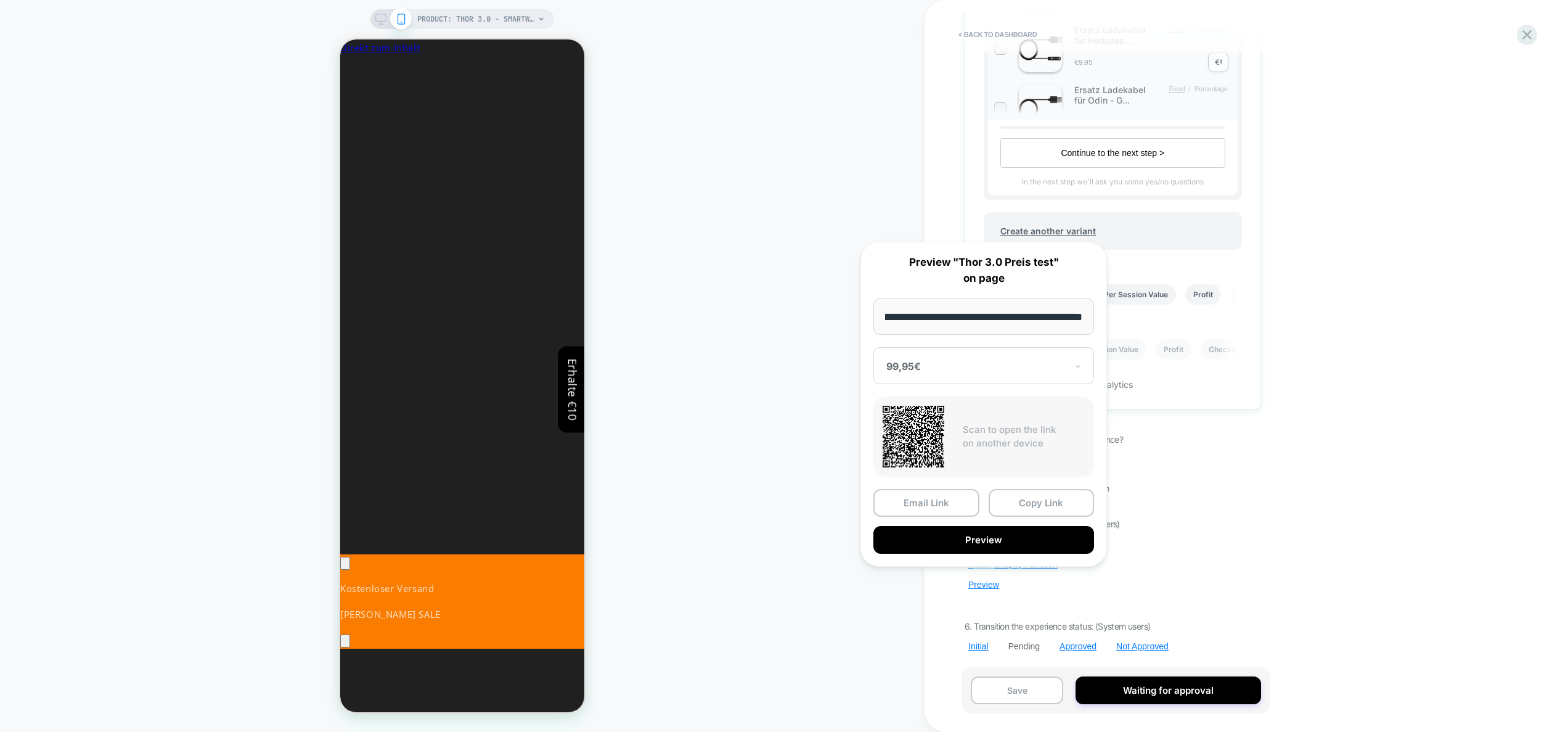
scroll to position [0, 0]
click at [1029, 501] on button "Copy Link" at bounding box center [1041, 503] width 107 height 28
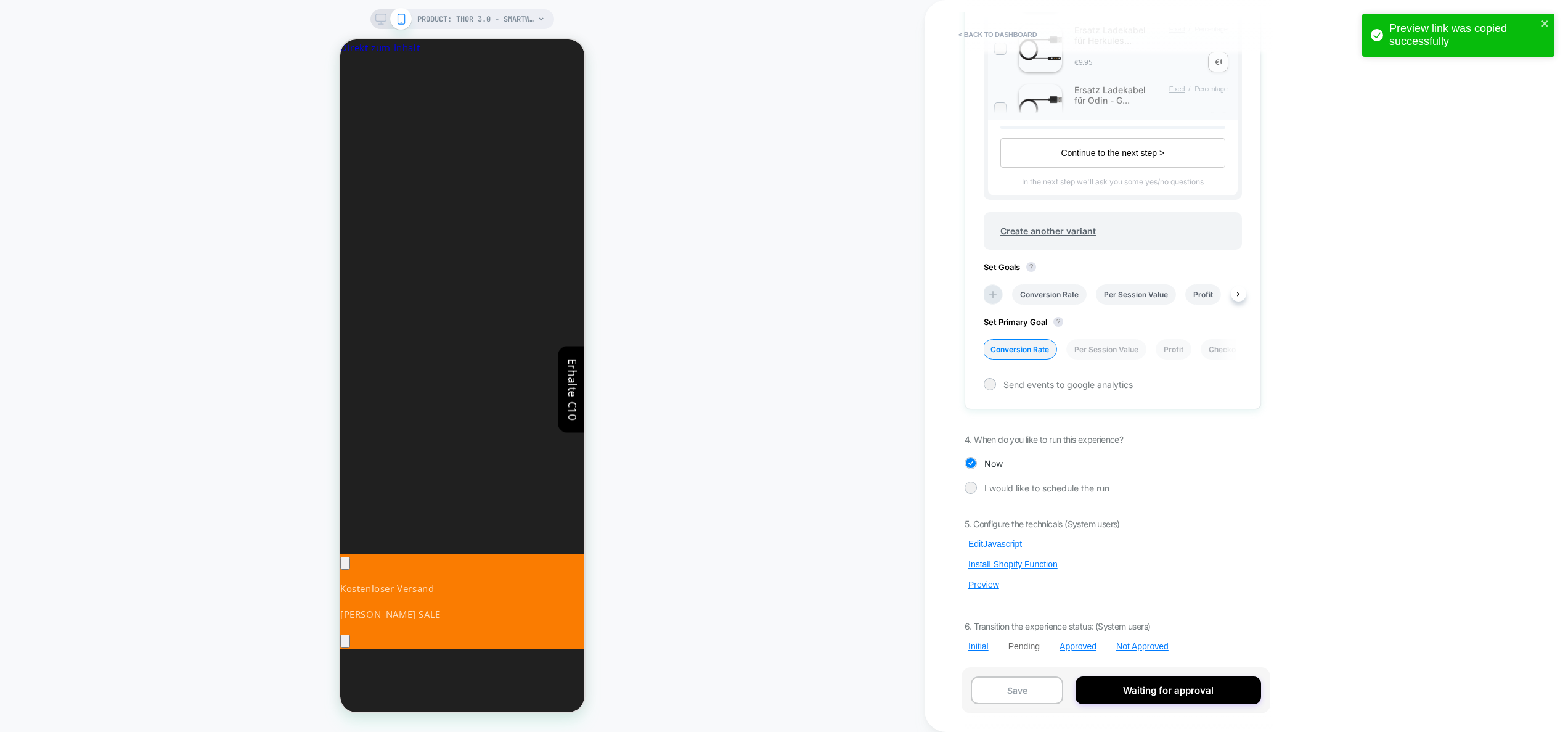
scroll to position [0, 451]
click at [997, 544] on button "Edit Javascript" at bounding box center [995, 544] width 61 height 11
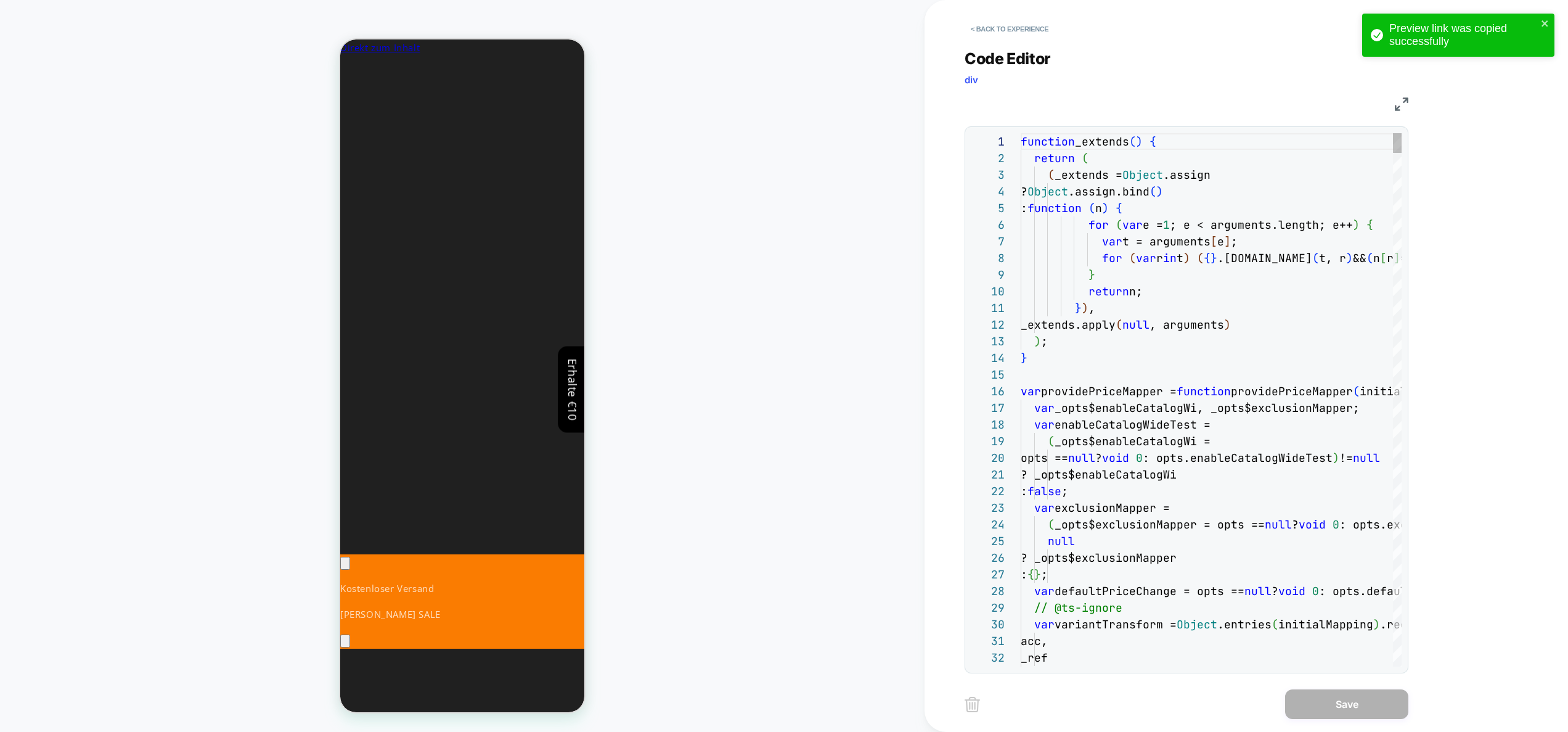
scroll to position [17, 153]
type textarea "**********"
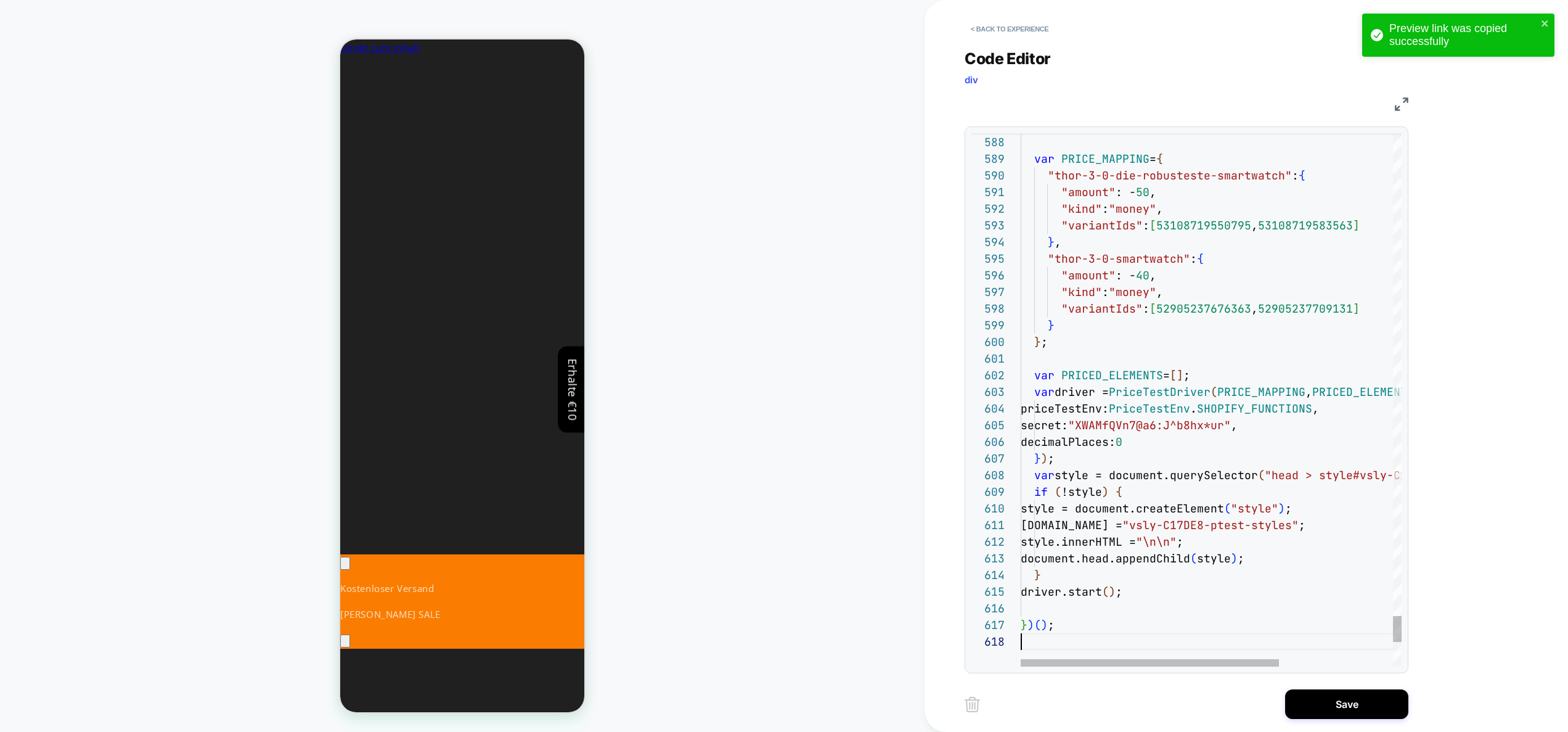
scroll to position [117, 0]
click at [1344, 700] on button "Save" at bounding box center [1347, 704] width 123 height 30
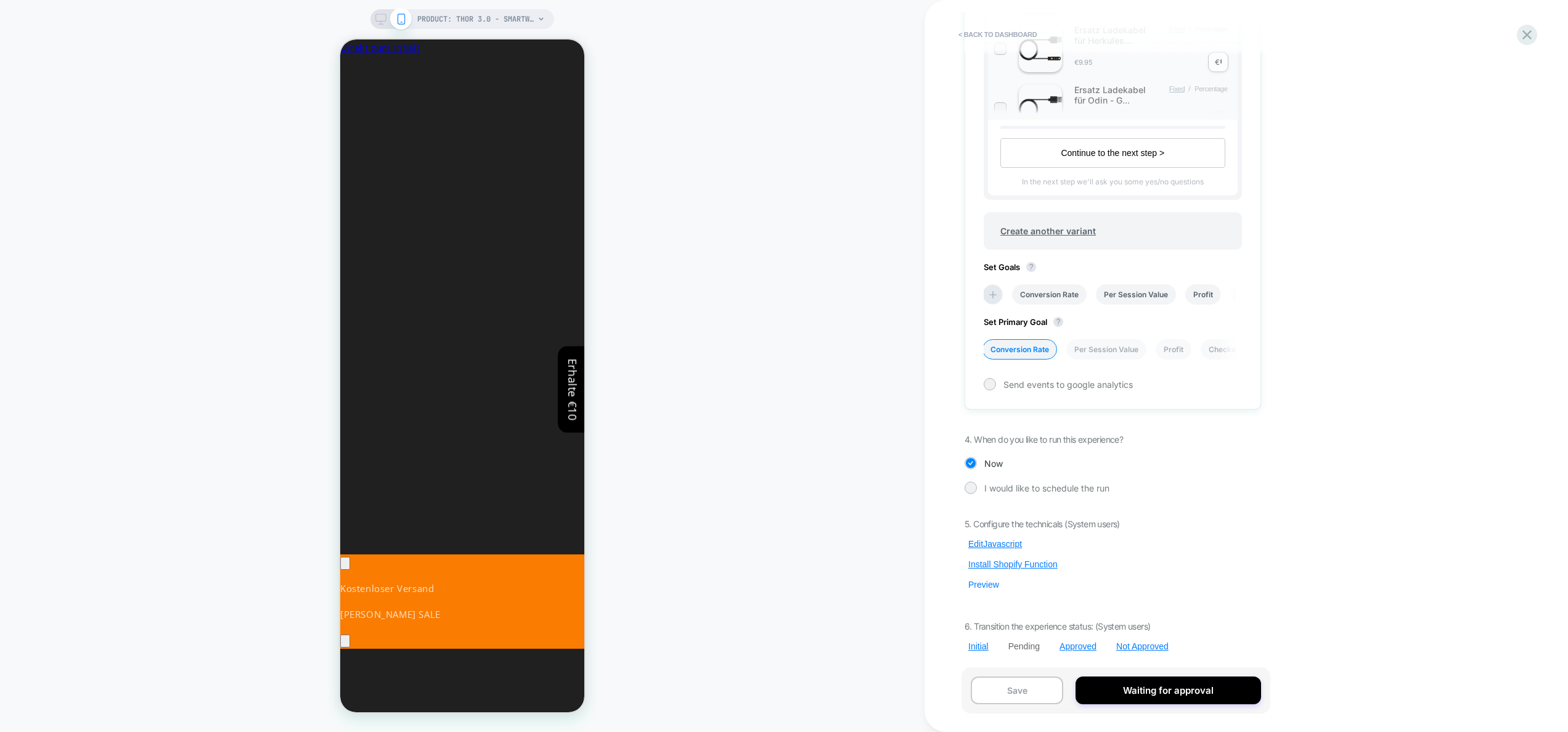
scroll to position [0, 0]
click at [984, 588] on button "Preview" at bounding box center [984, 584] width 38 height 11
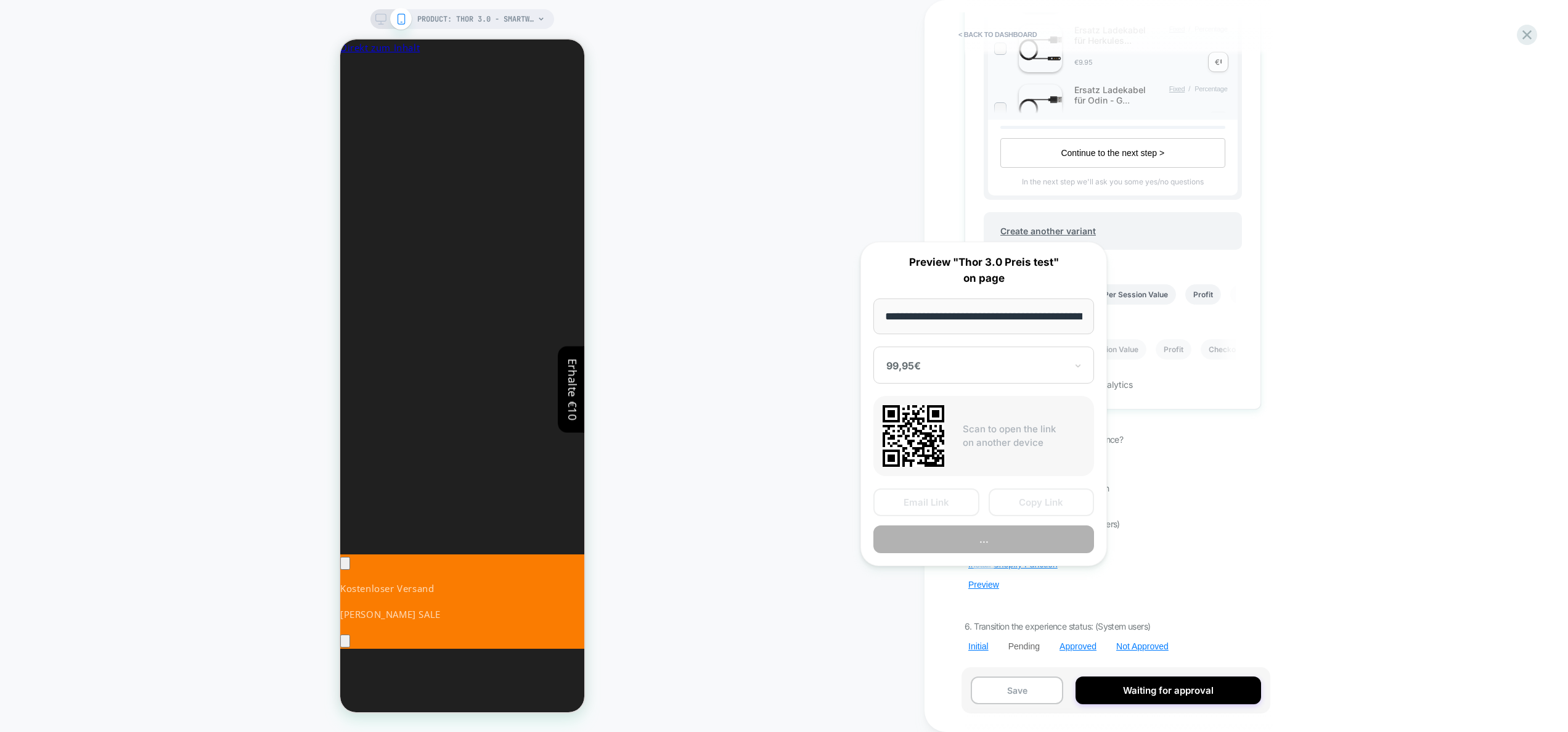
scroll to position [0, 174]
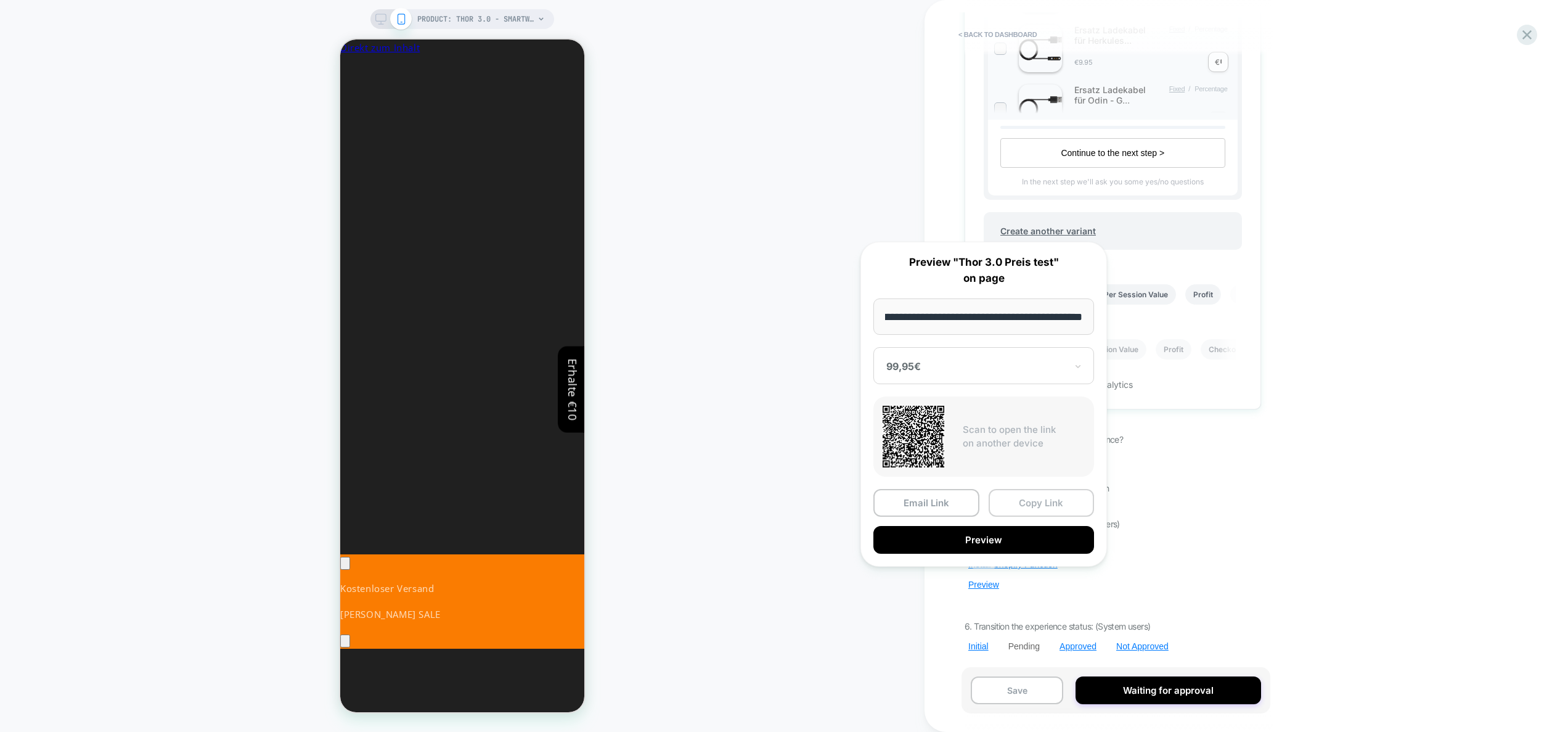
click at [1032, 500] on button "Copy Link" at bounding box center [1041, 503] width 107 height 28
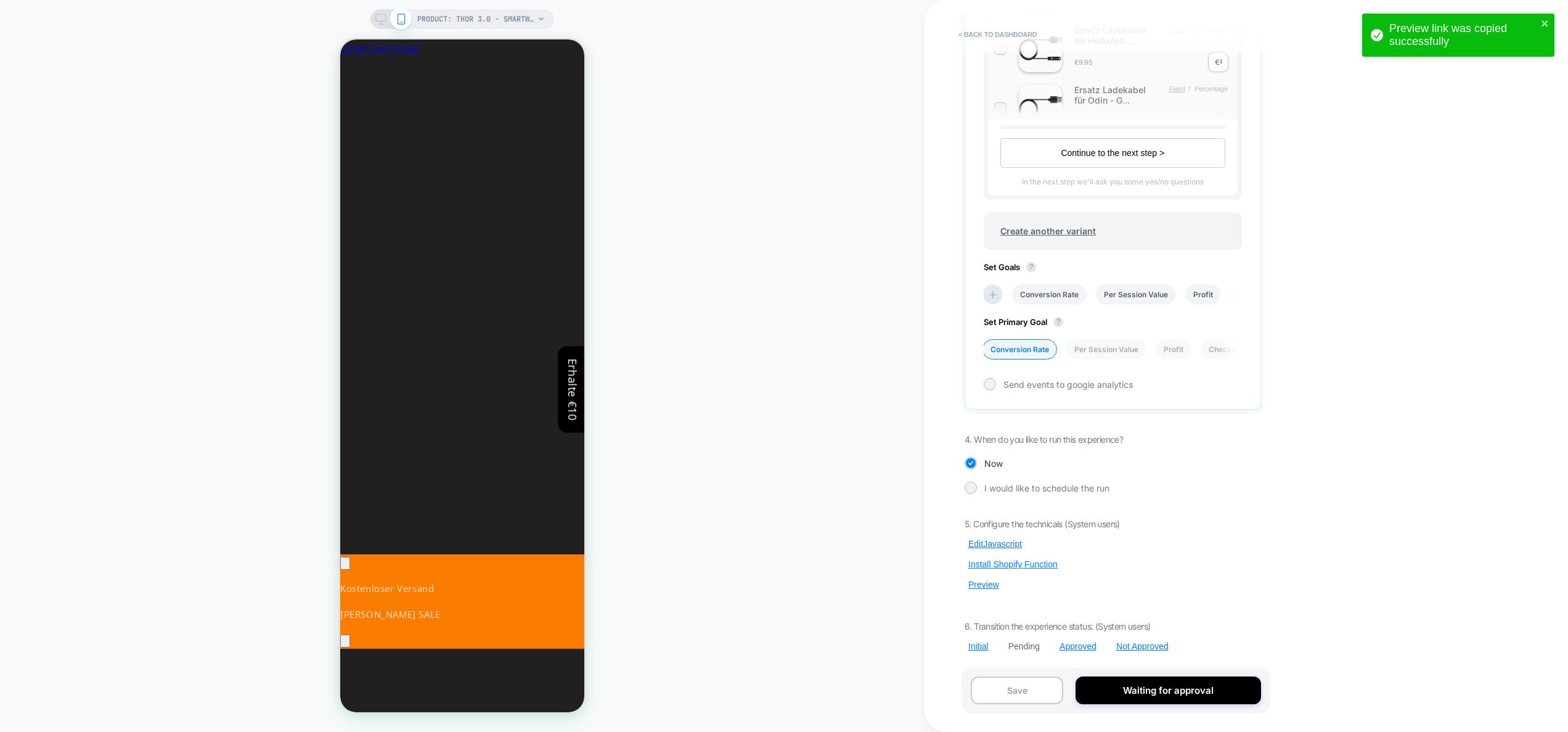
scroll to position [0, 677]
click at [976, 586] on button "Preview" at bounding box center [984, 584] width 38 height 11
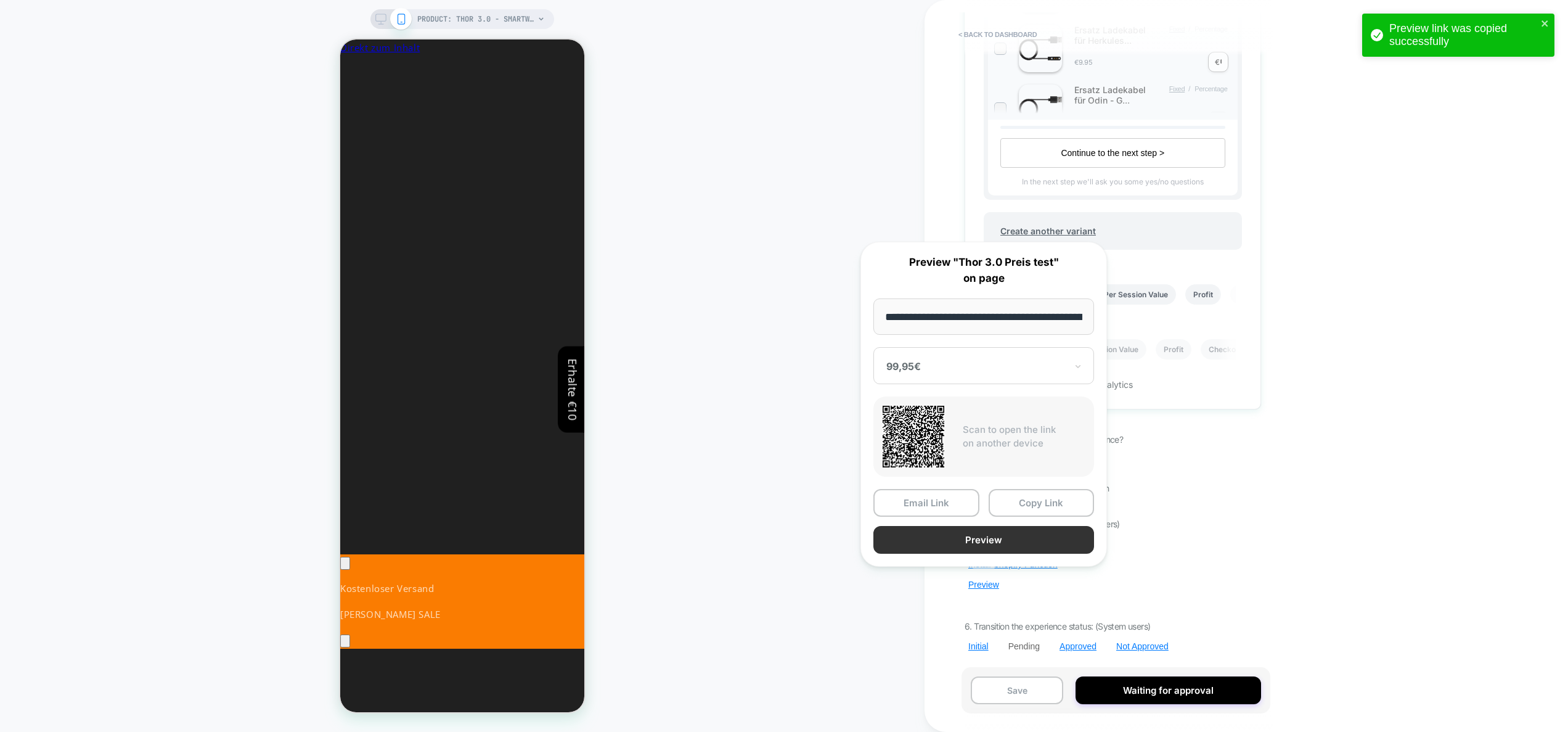
scroll to position [0, 309]
click at [1004, 547] on button "Preview" at bounding box center [985, 540] width 221 height 28
click at [1193, 482] on div "I would like to schedule the run" at bounding box center [1113, 488] width 297 height 12
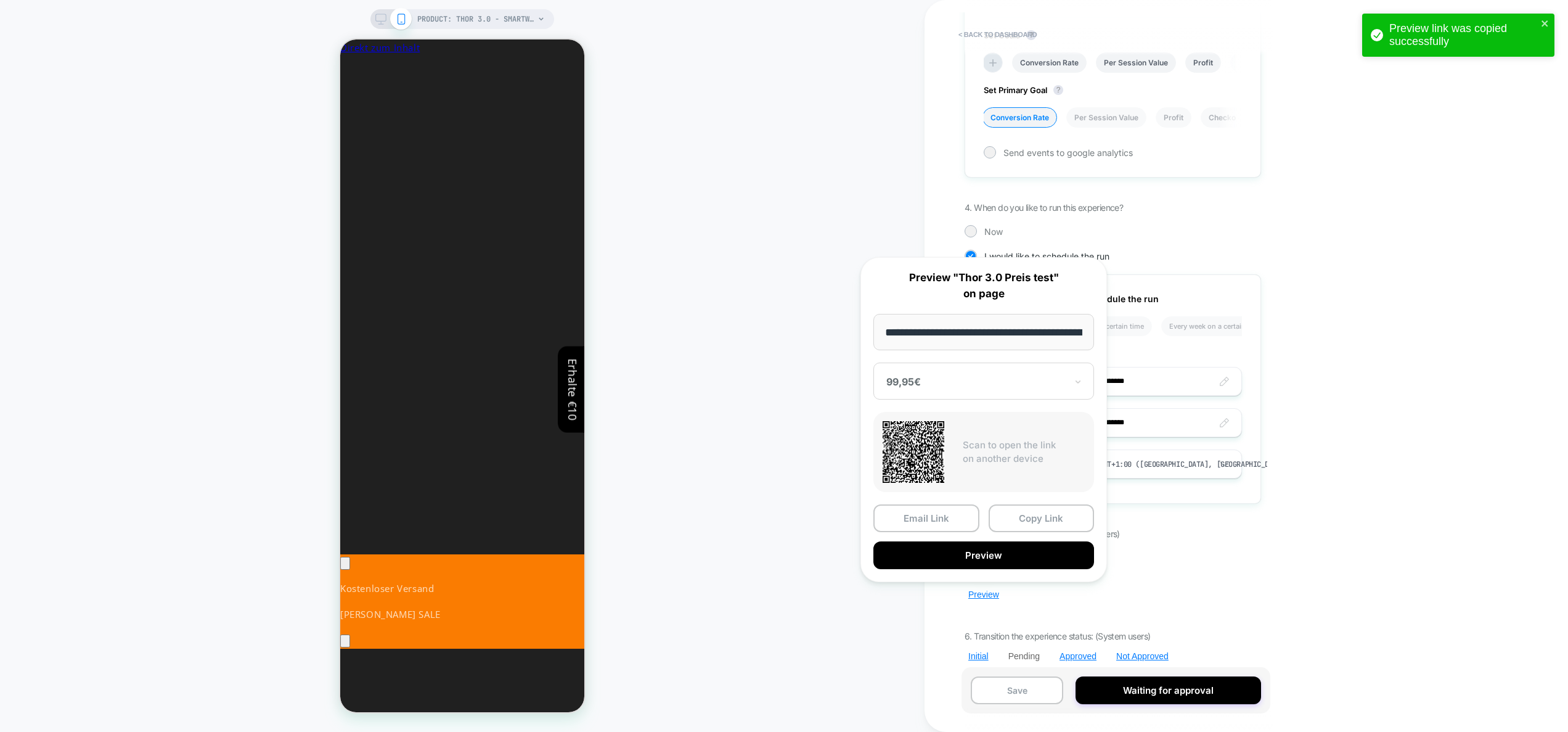
scroll to position [1205, 0]
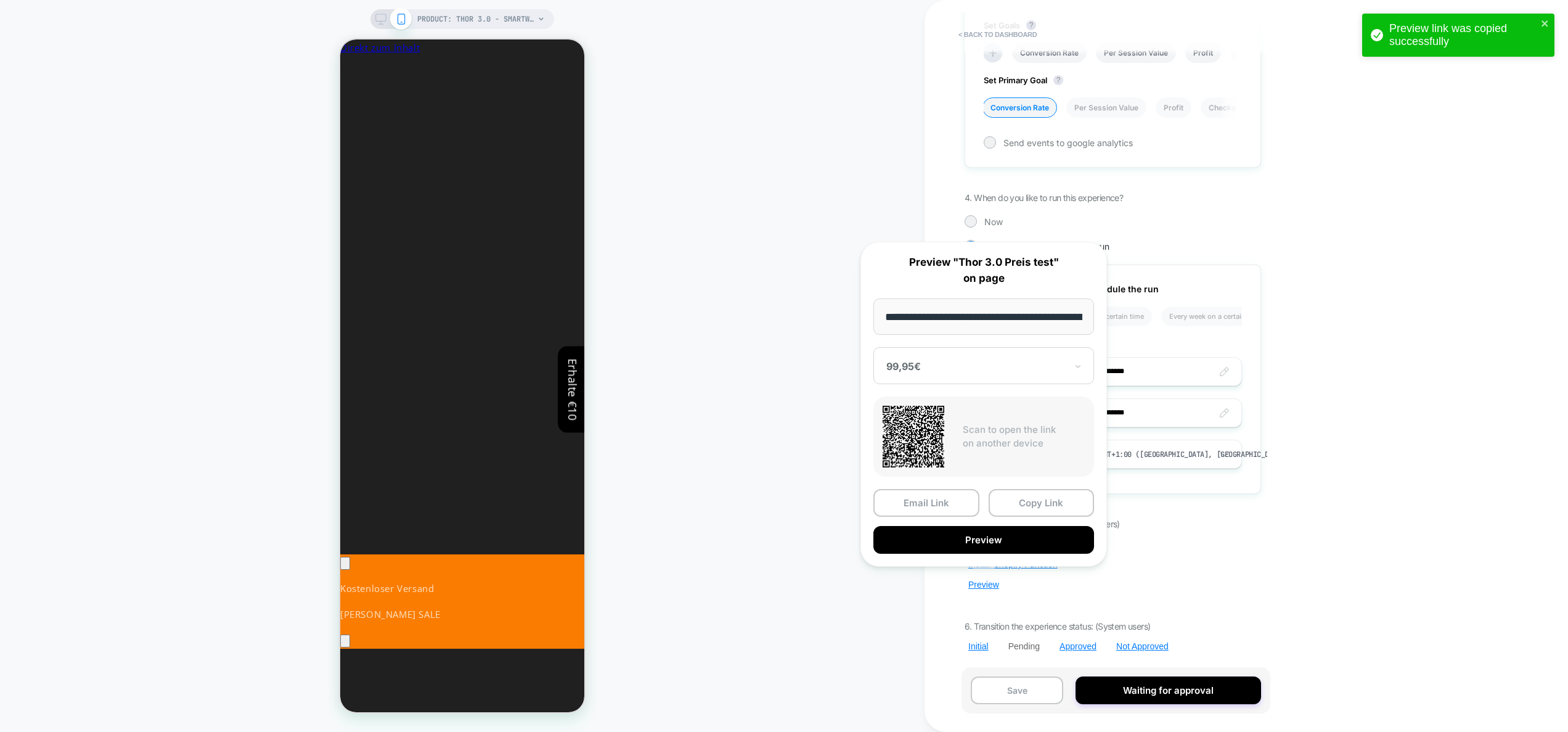
click at [1303, 257] on div "< back to dashboard Pending Thor 3.0 Preis test Click to edit experience detail…" at bounding box center [1196, 366] width 543 height 732
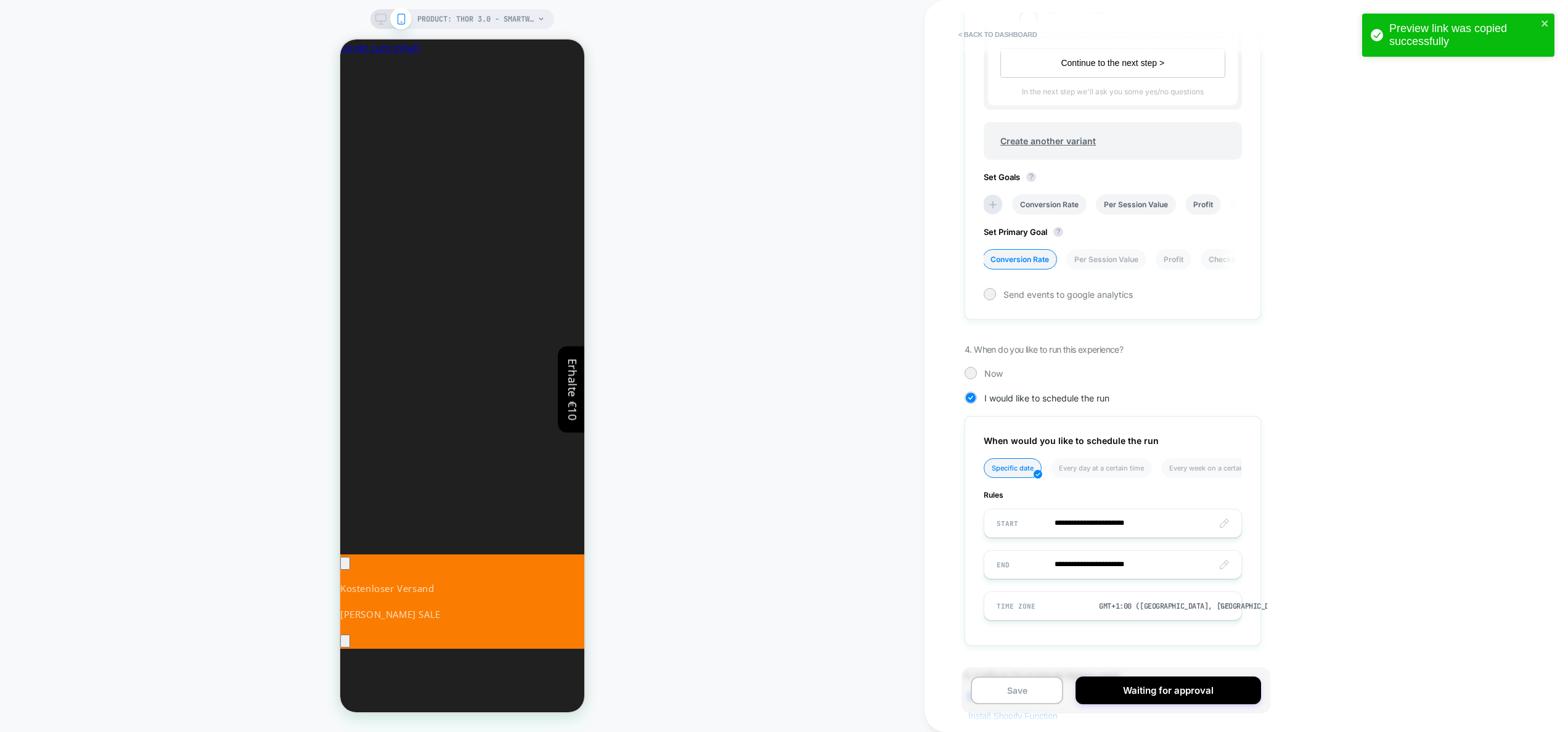
scroll to position [984, 0]
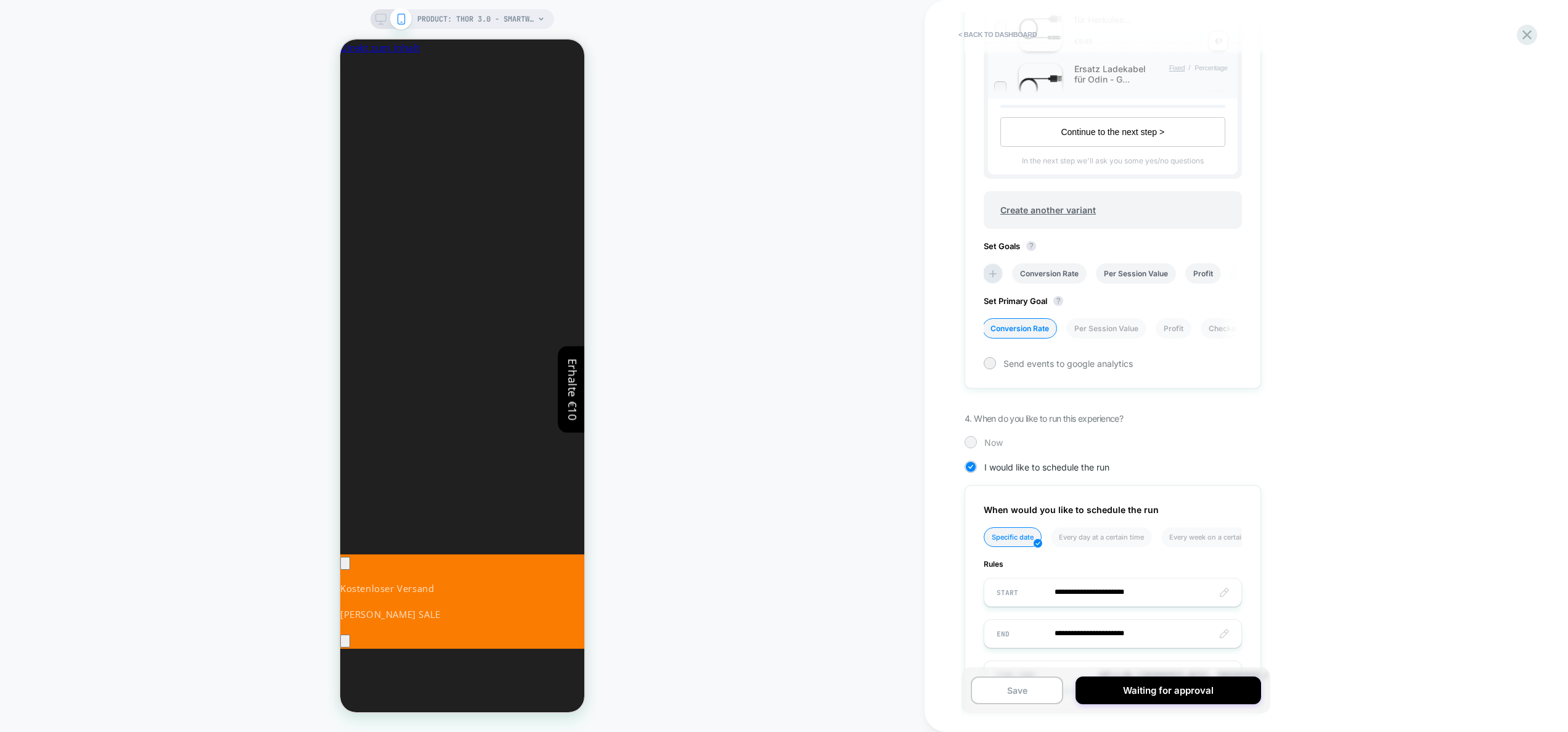
click at [990, 443] on span "Now" at bounding box center [994, 442] width 19 height 11
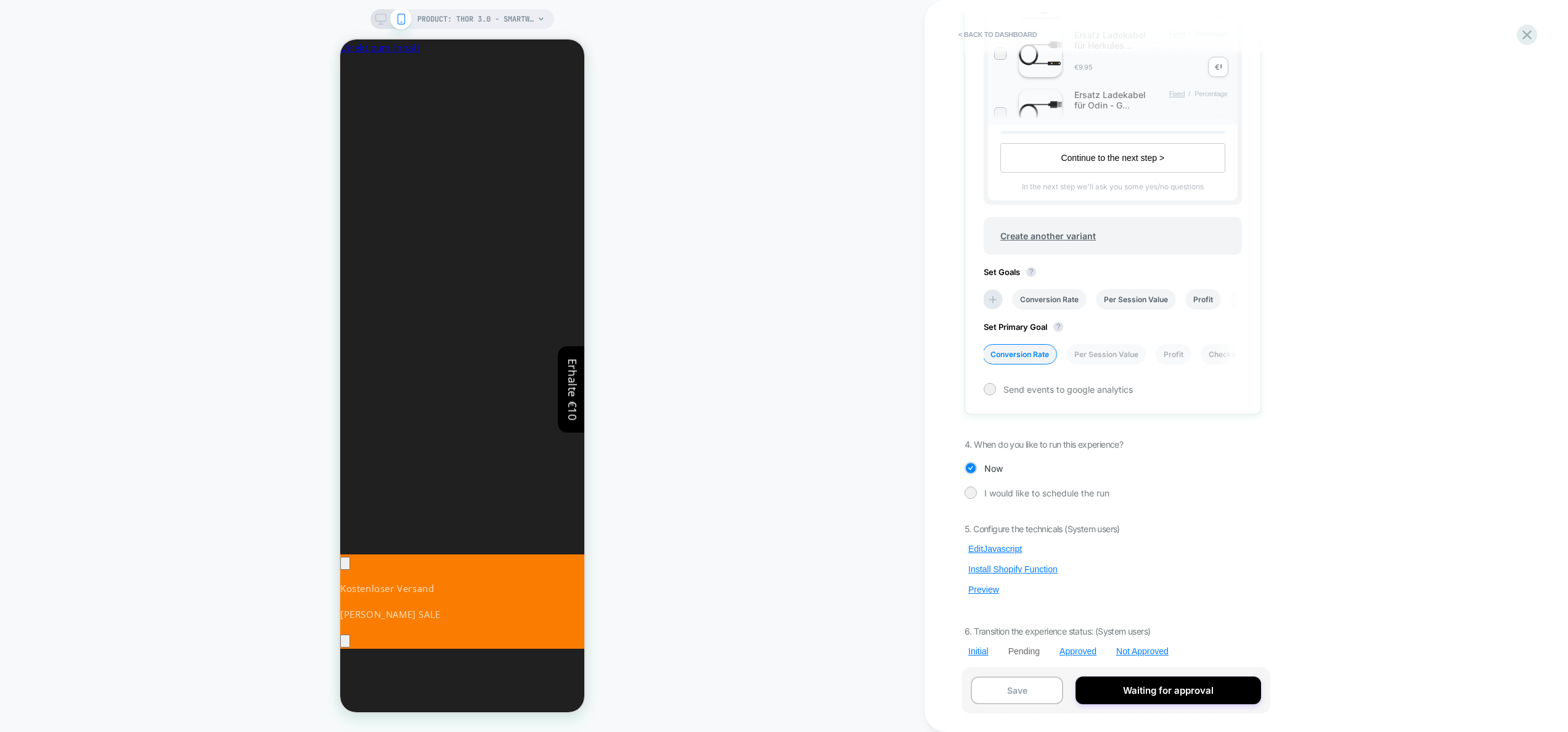
scroll to position [963, 0]
click at [1008, 546] on button "Edit Javascript" at bounding box center [995, 544] width 61 height 11
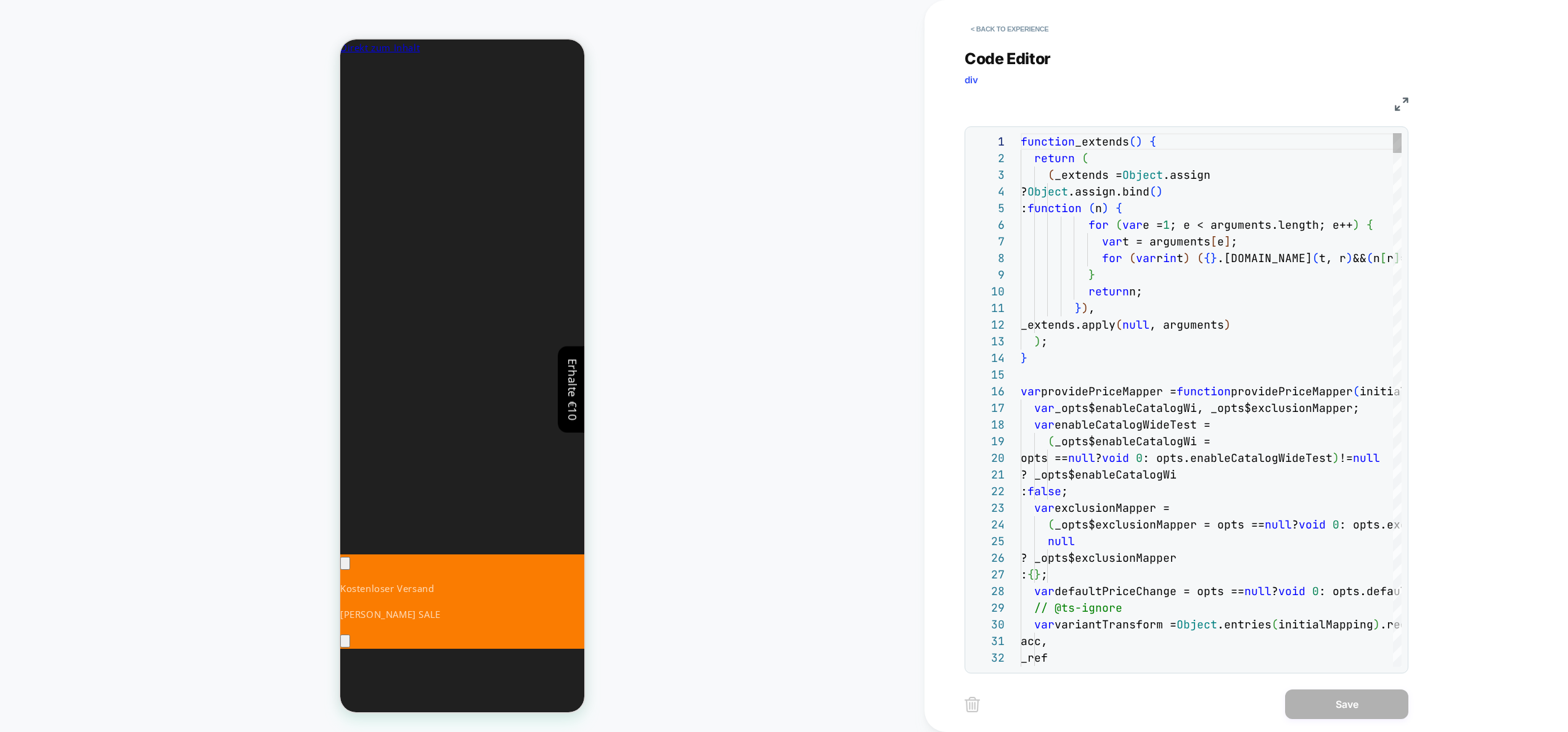
scroll to position [33, 27]
type textarea "**********"
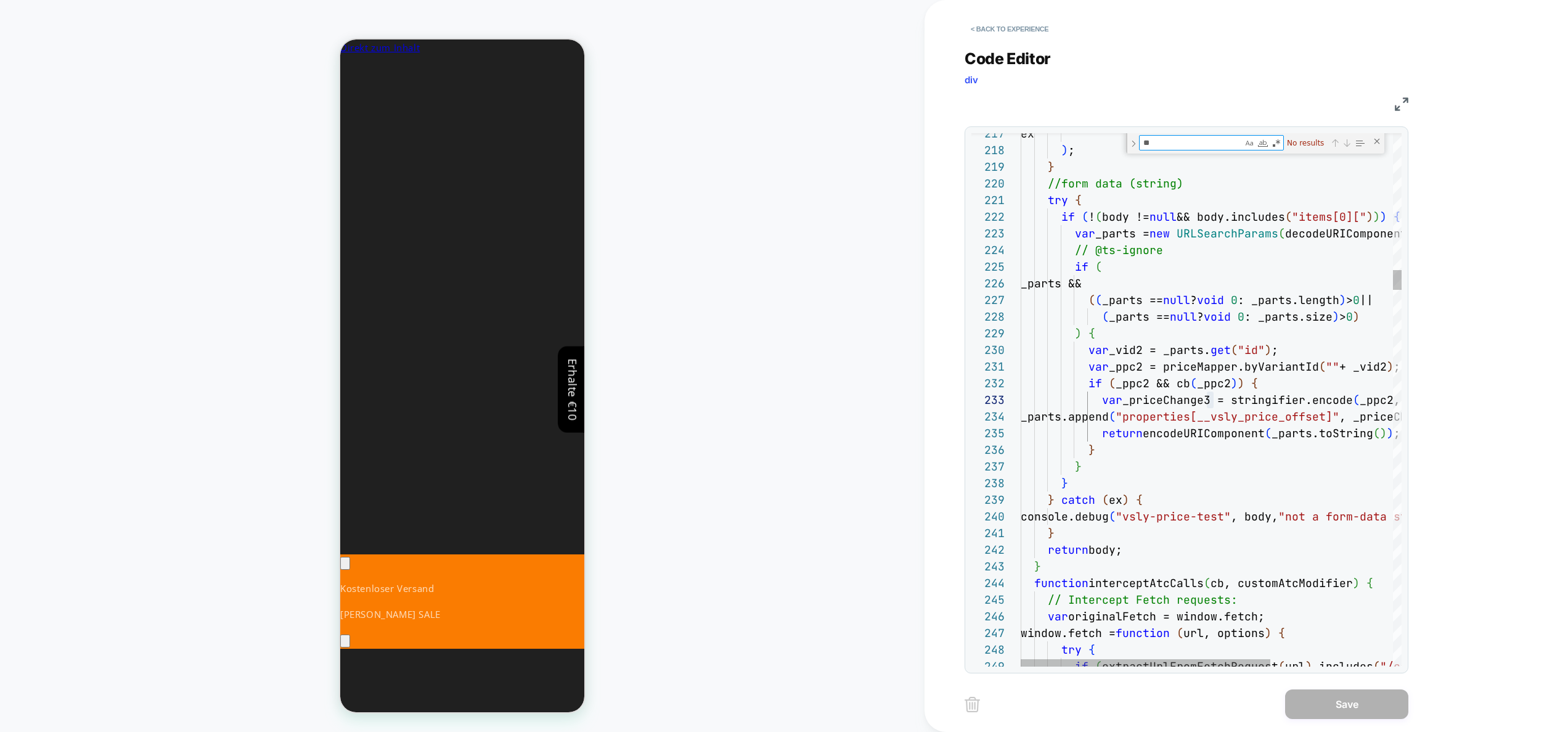
type textarea "***"
type textarea "**********"
type textarea "*"
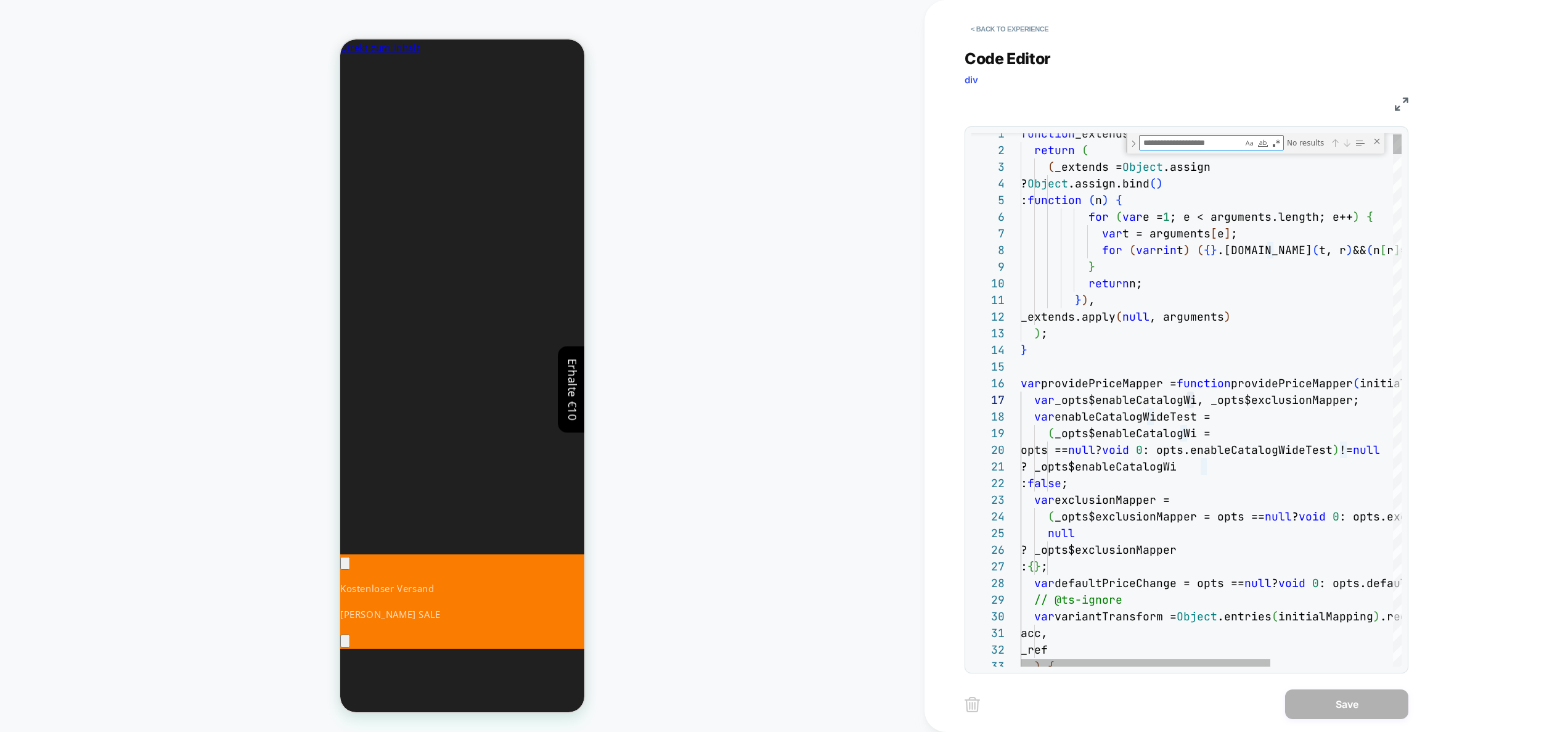
type textarea "*"
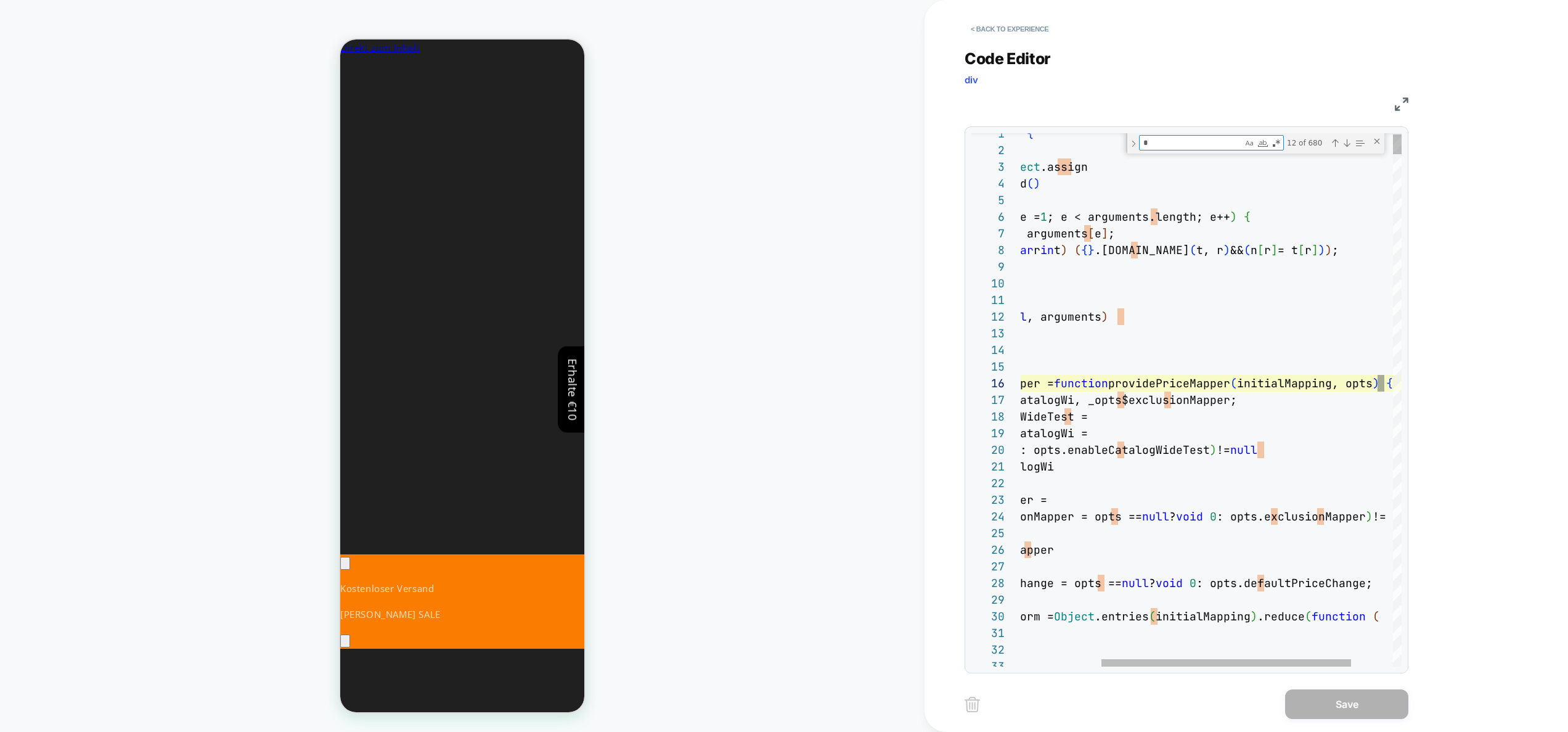
type textarea "**********"
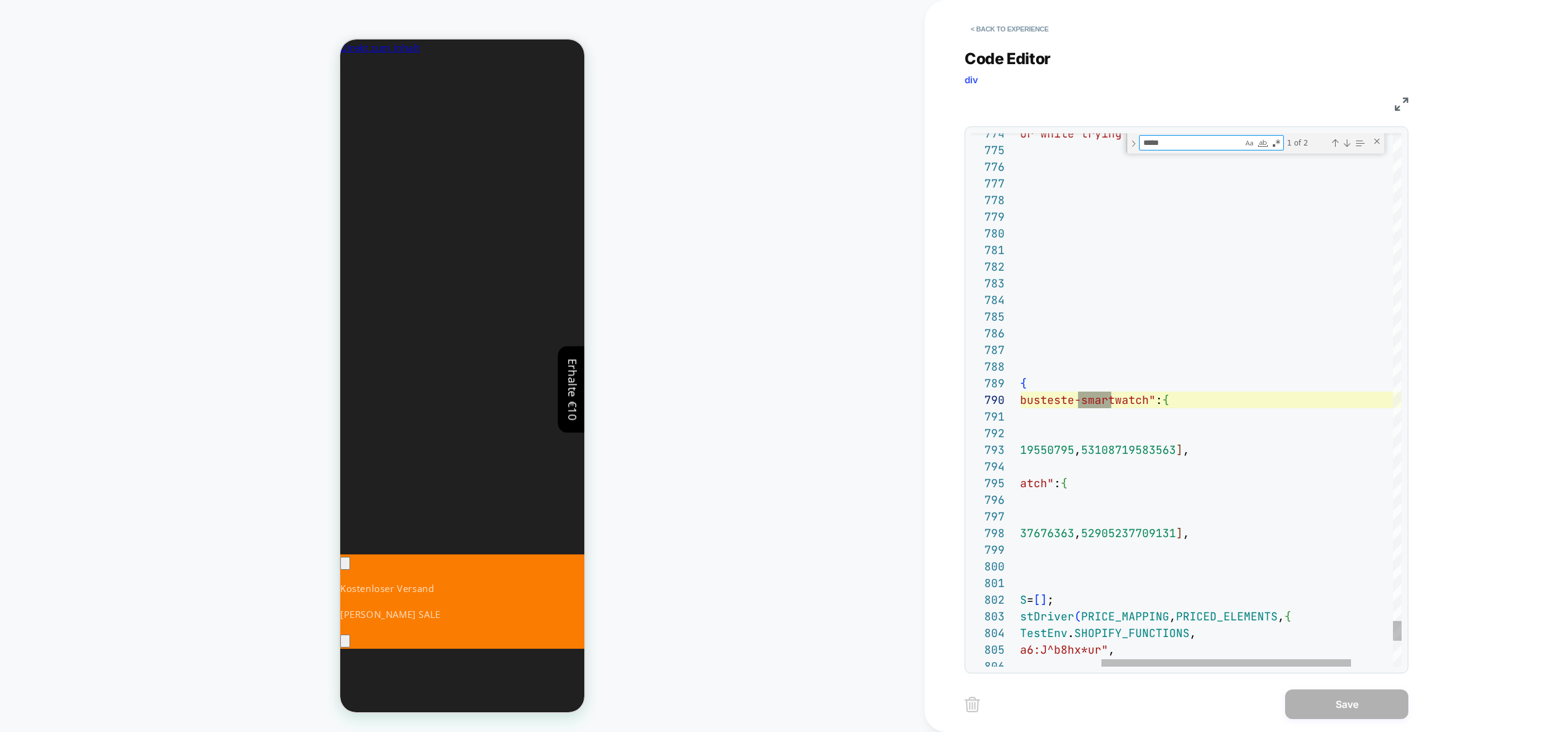
scroll to position [166, 213]
type textarea "*****"
type textarea "**********"
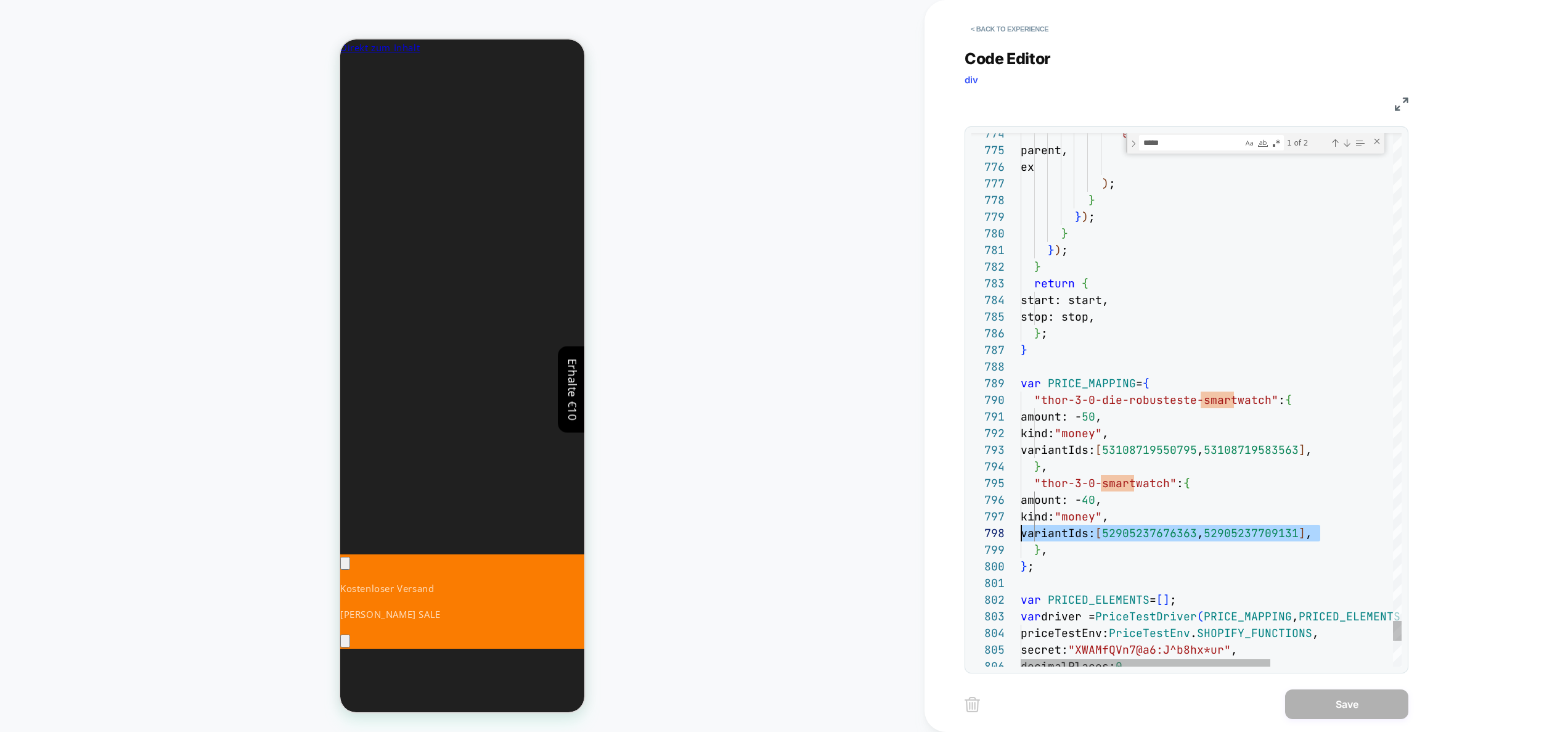
scroll to position [117, 0]
drag, startPoint x: 1076, startPoint y: 518, endPoint x: 997, endPoint y: 529, distance: 79.8
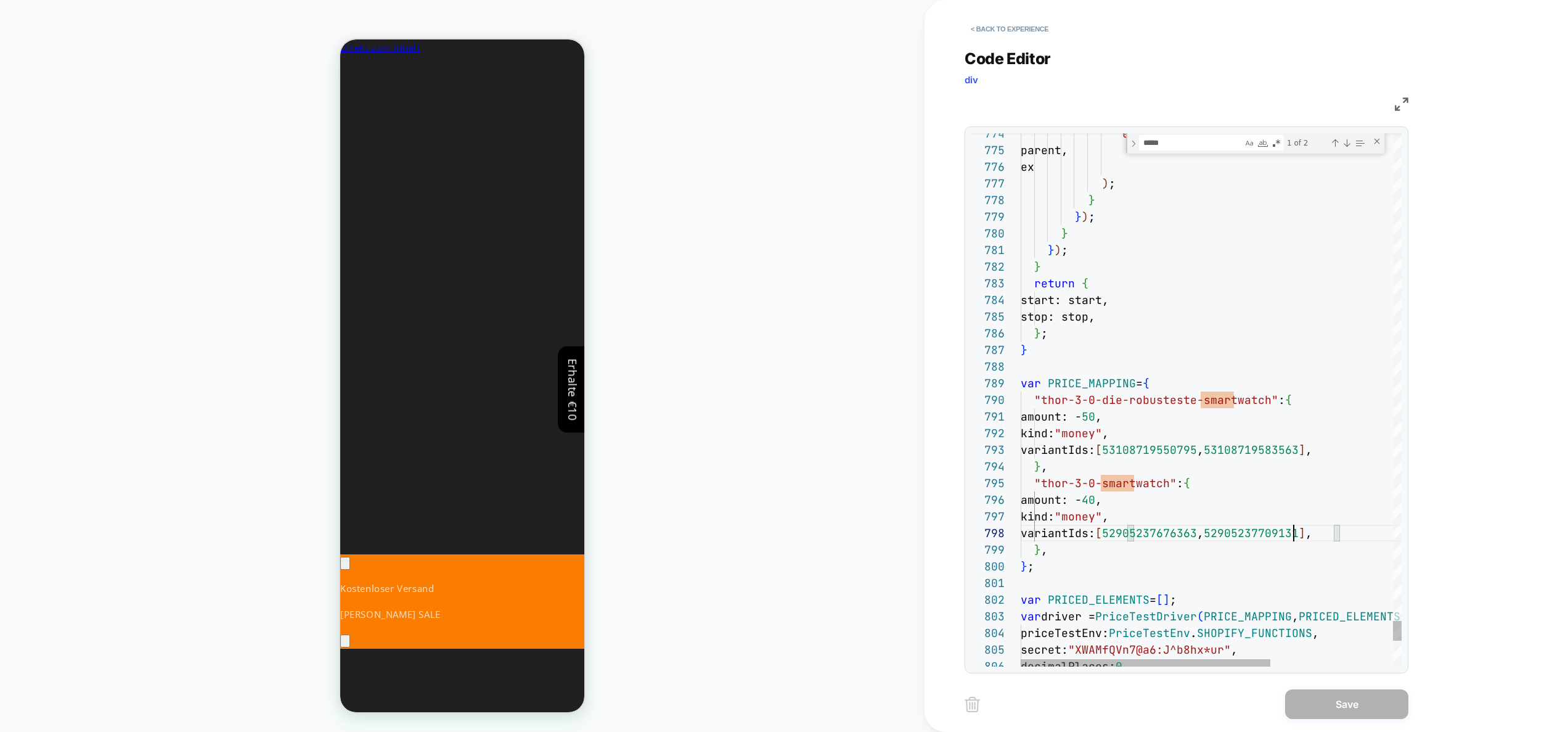
scroll to position [117, 314]
